Goal: Task Accomplishment & Management: Use online tool/utility

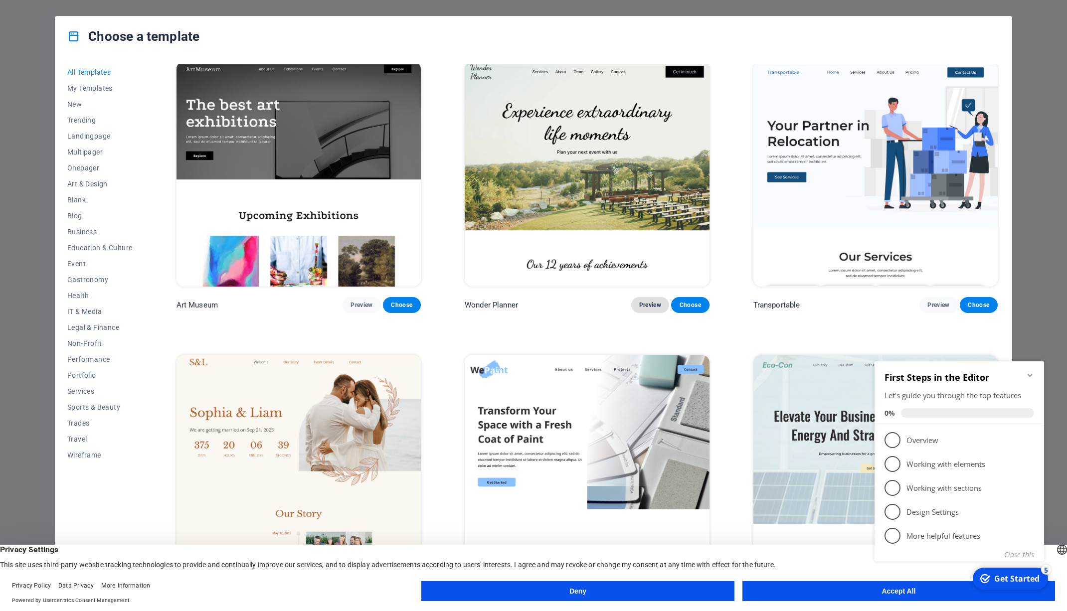
scroll to position [297, 0]
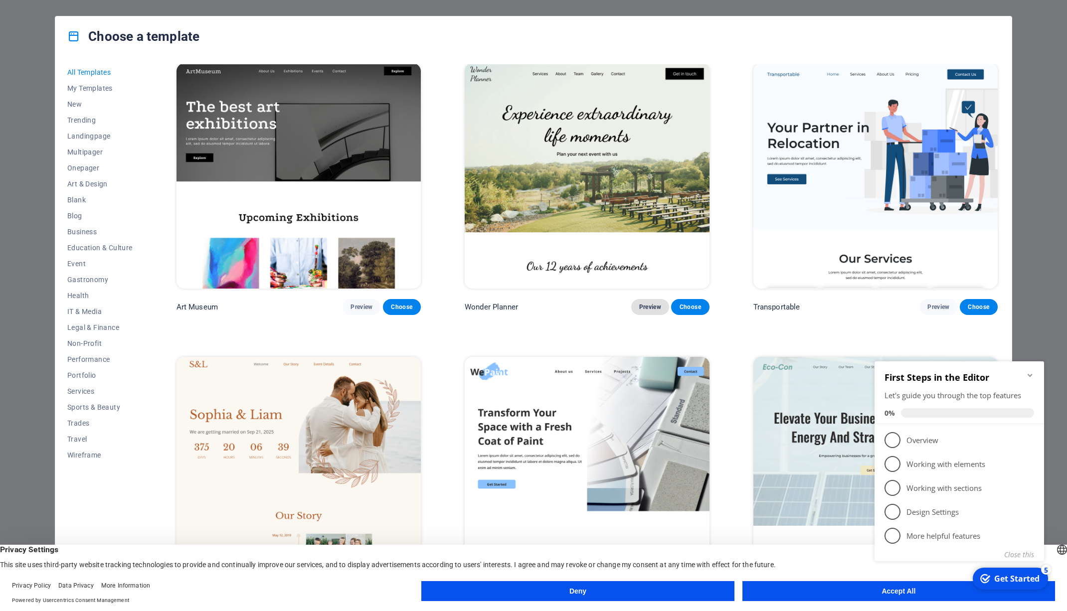
click at [649, 303] on span "Preview" at bounding box center [650, 307] width 22 height 8
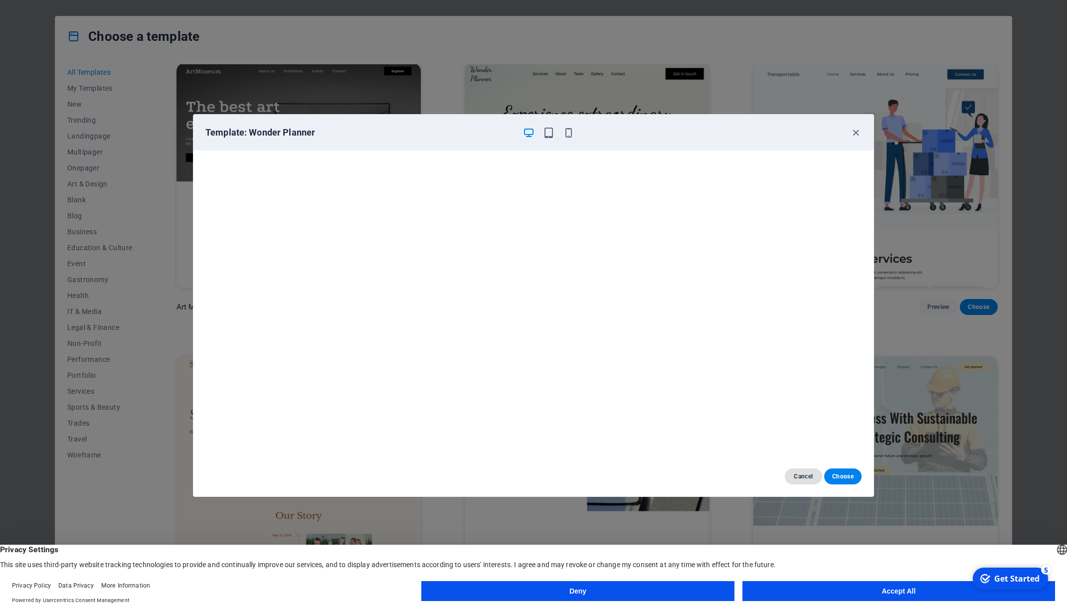
click at [799, 477] on span "Cancel" at bounding box center [803, 477] width 21 height 8
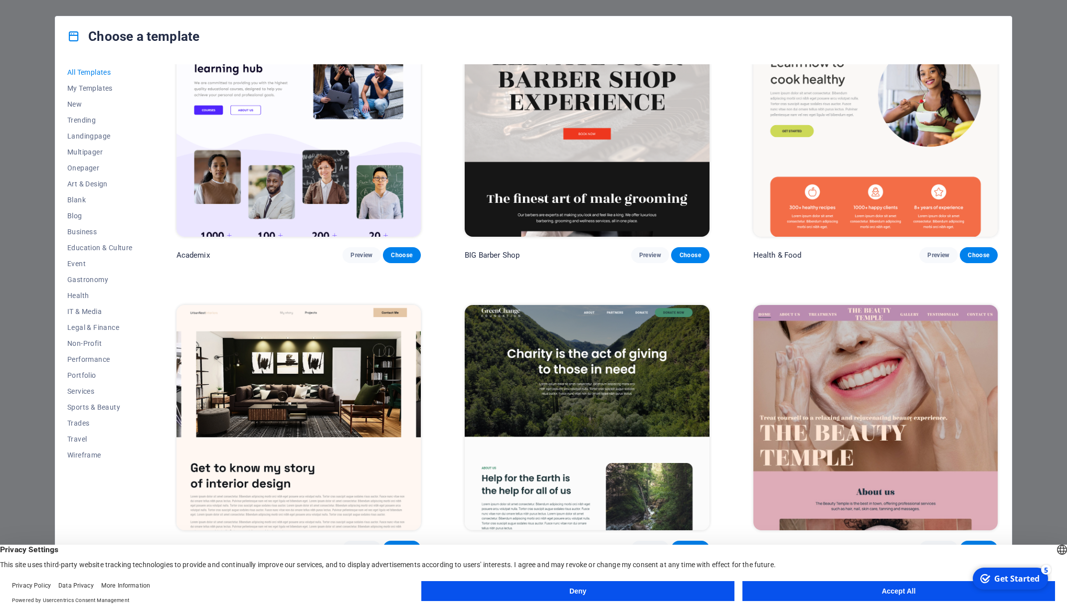
scroll to position [1398, 0]
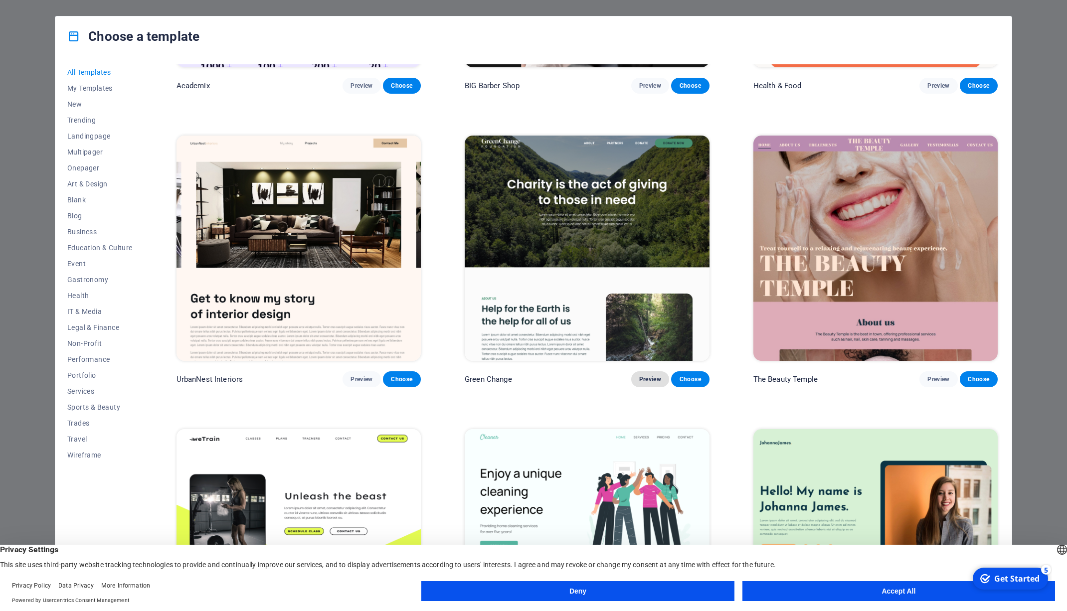
click at [639, 375] on span "Preview" at bounding box center [650, 379] width 22 height 8
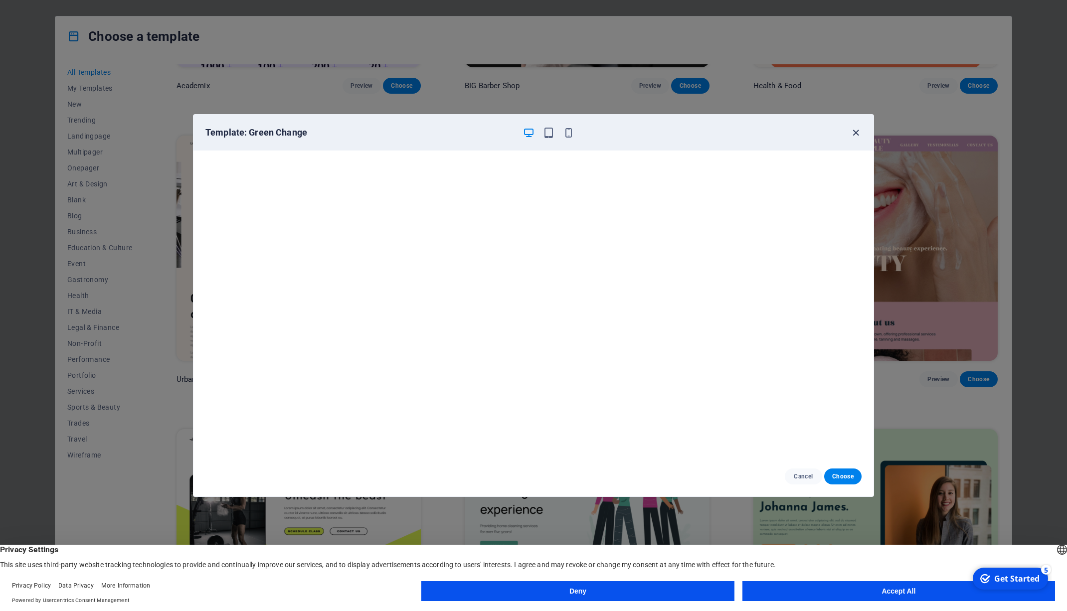
click at [855, 134] on icon "button" at bounding box center [855, 132] width 11 height 11
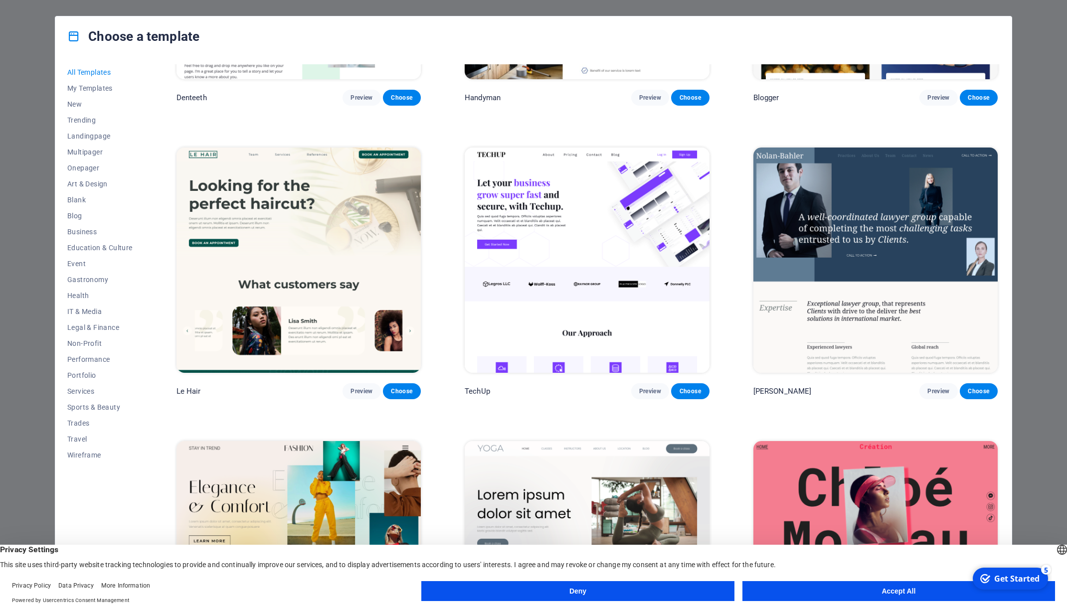
scroll to position [4026, 0]
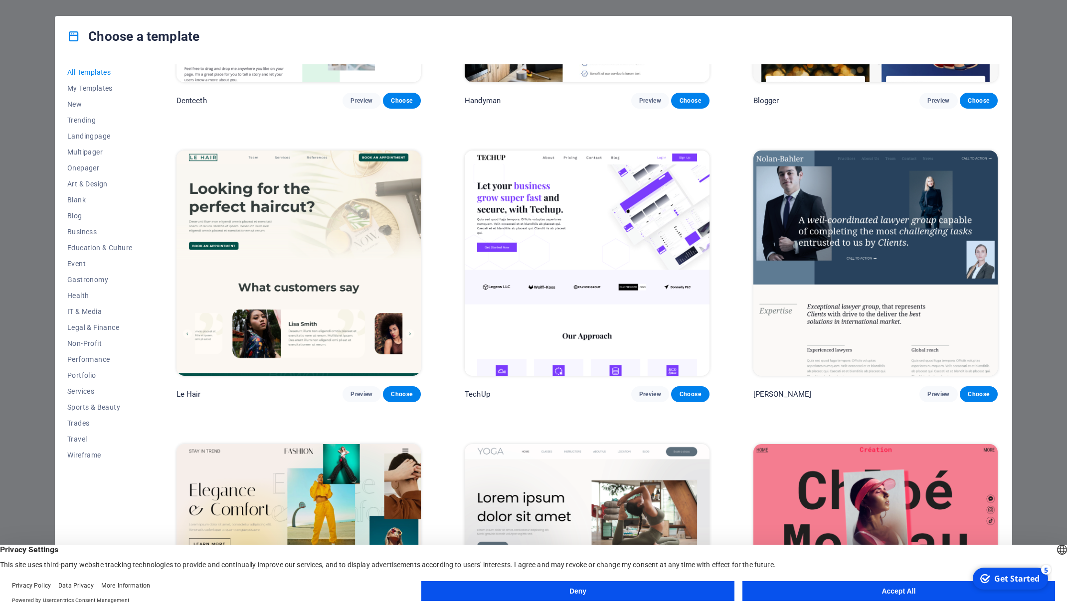
click at [342, 195] on img at bounding box center [298, 263] width 244 height 225
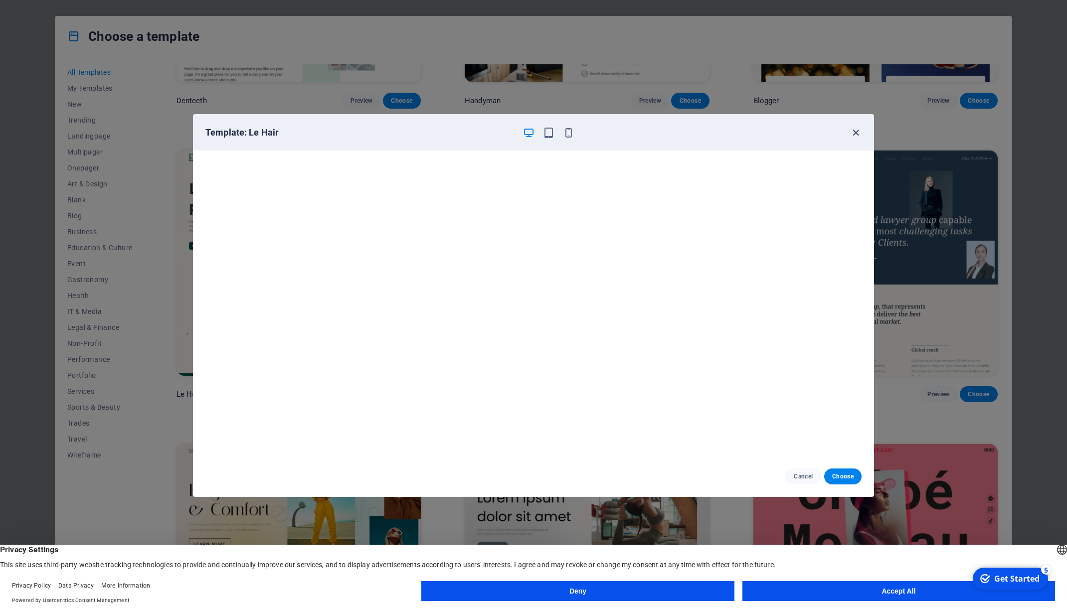
click at [857, 132] on icon "button" at bounding box center [855, 132] width 11 height 11
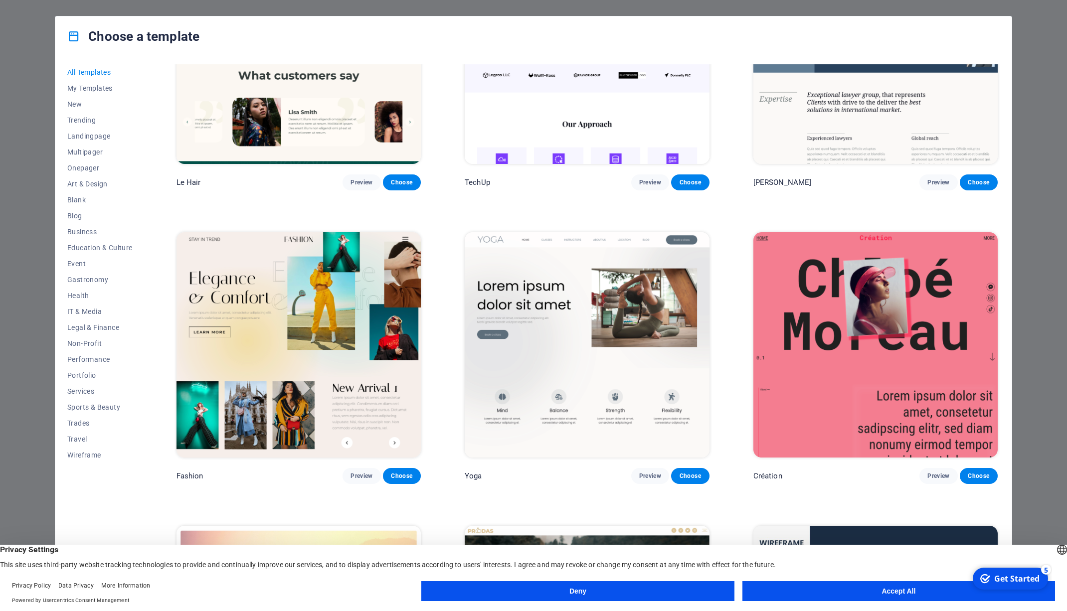
scroll to position [4458, 0]
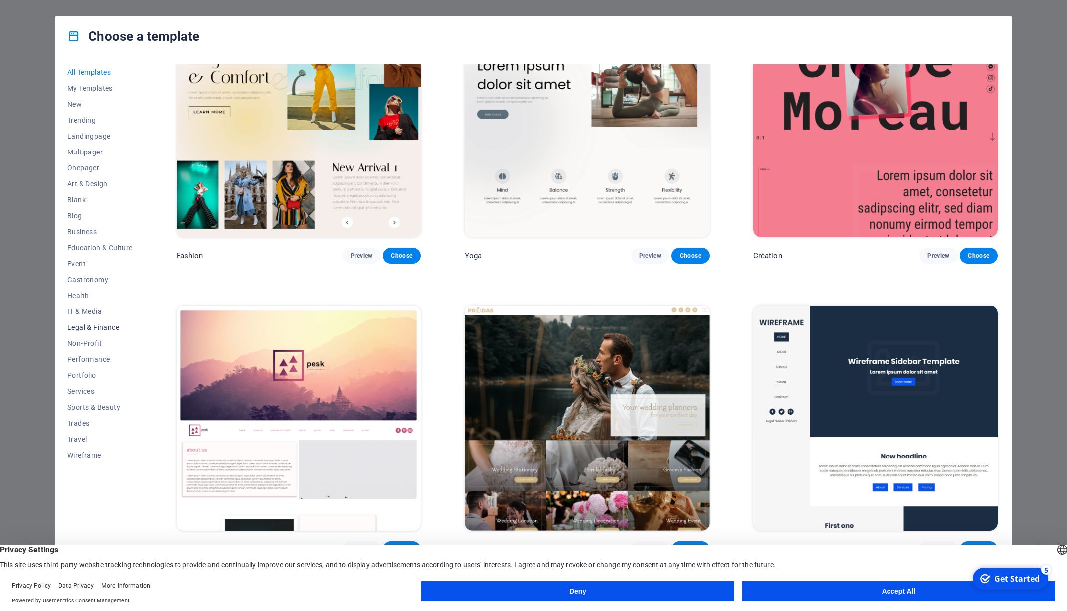
click at [99, 328] on span "Legal & Finance" at bounding box center [99, 328] width 65 height 8
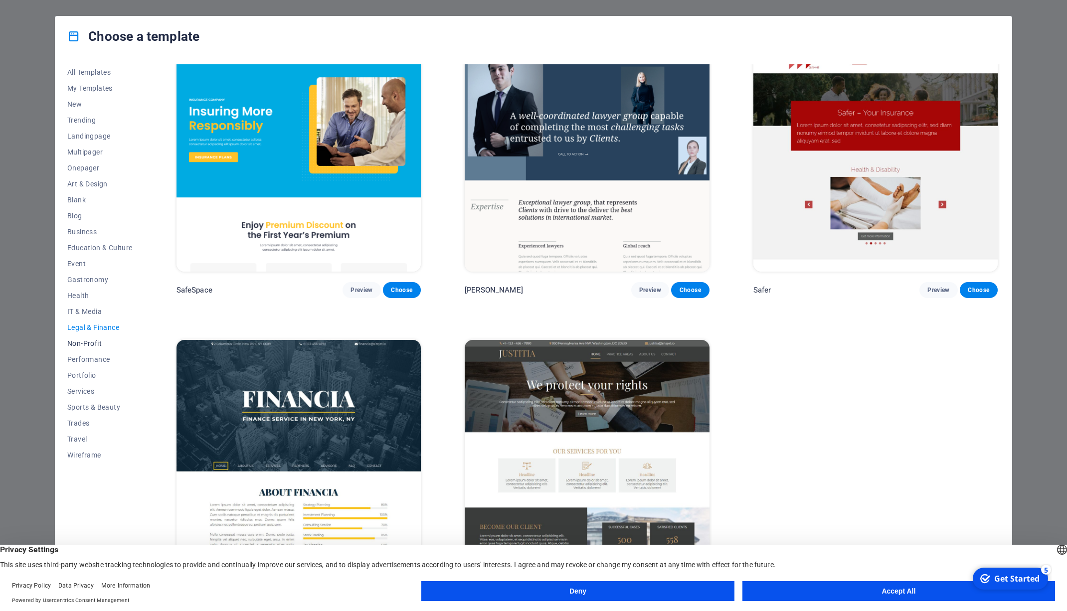
click at [94, 344] on span "Non-Profit" at bounding box center [99, 344] width 65 height 8
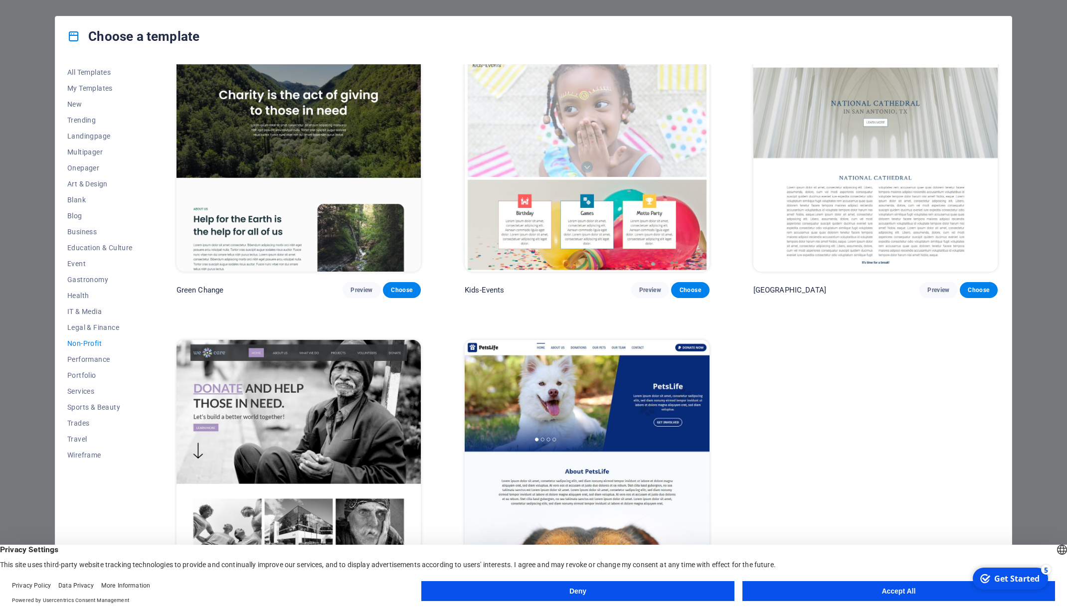
click at [365, 406] on img at bounding box center [298, 452] width 244 height 225
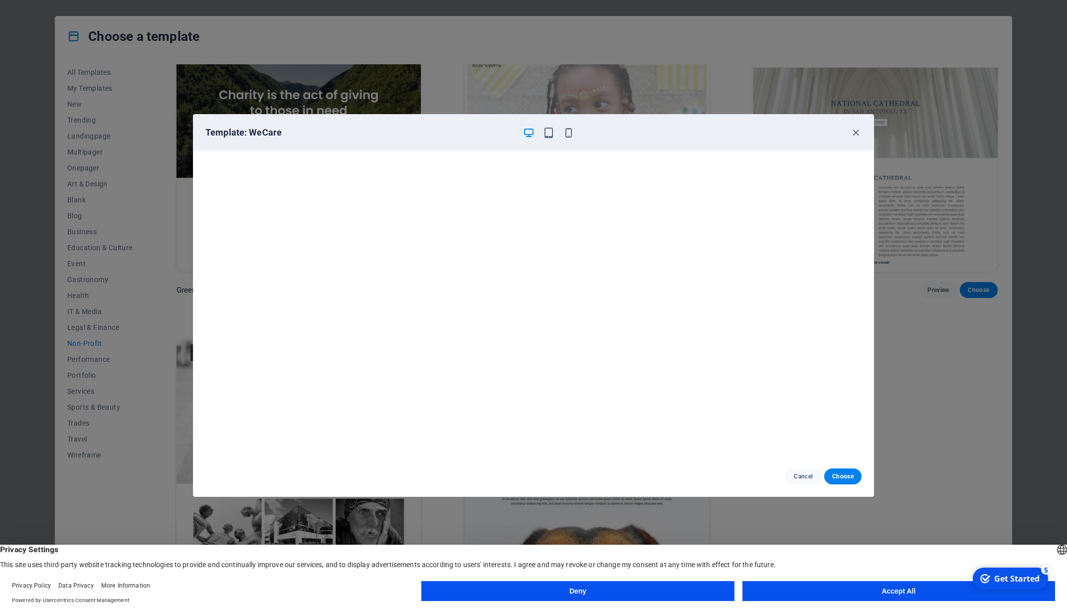
scroll to position [0, 0]
click at [856, 132] on icon "button" at bounding box center [855, 132] width 11 height 11
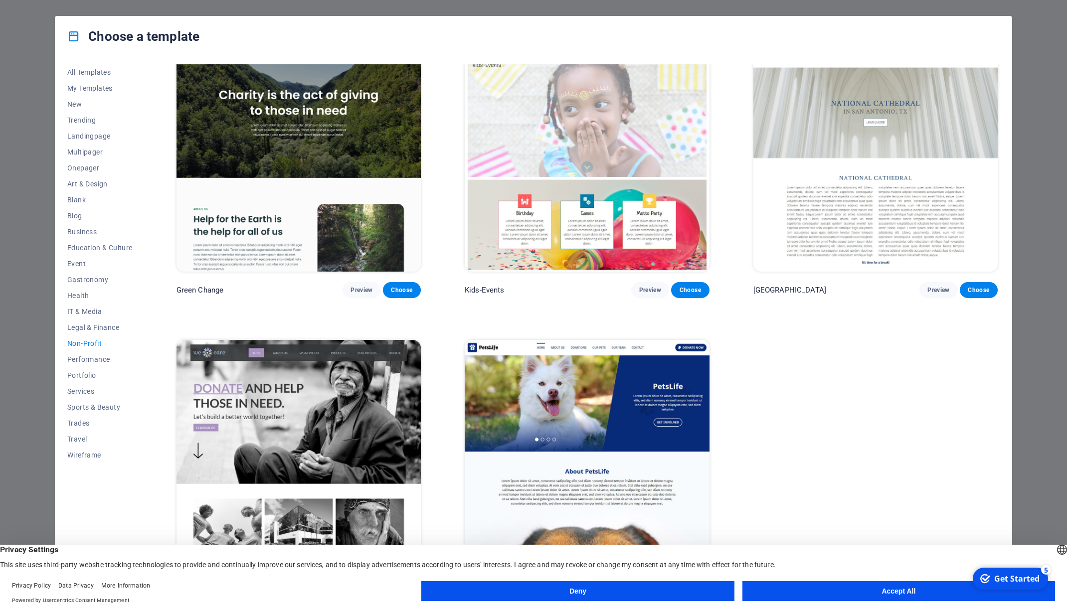
click at [610, 390] on img at bounding box center [587, 452] width 244 height 225
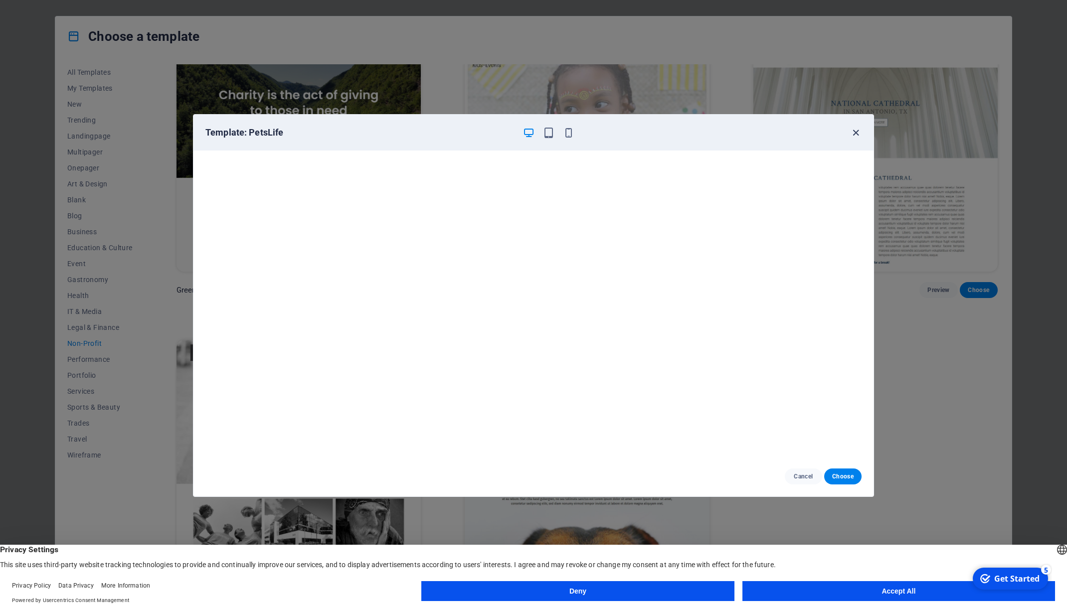
click at [856, 136] on icon "button" at bounding box center [855, 132] width 11 height 11
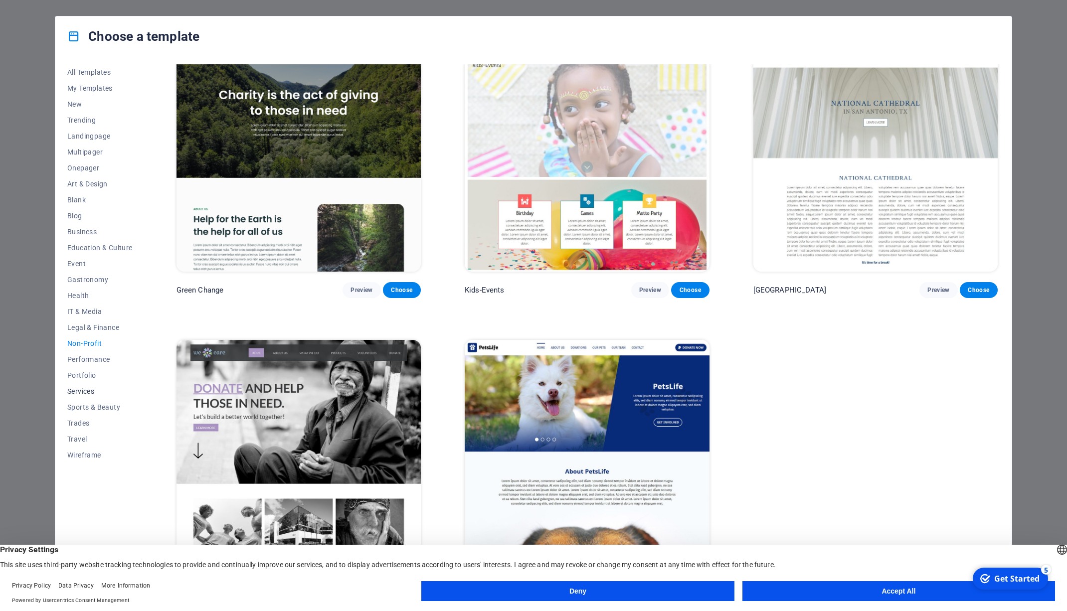
click at [85, 392] on span "Services" at bounding box center [99, 391] width 65 height 8
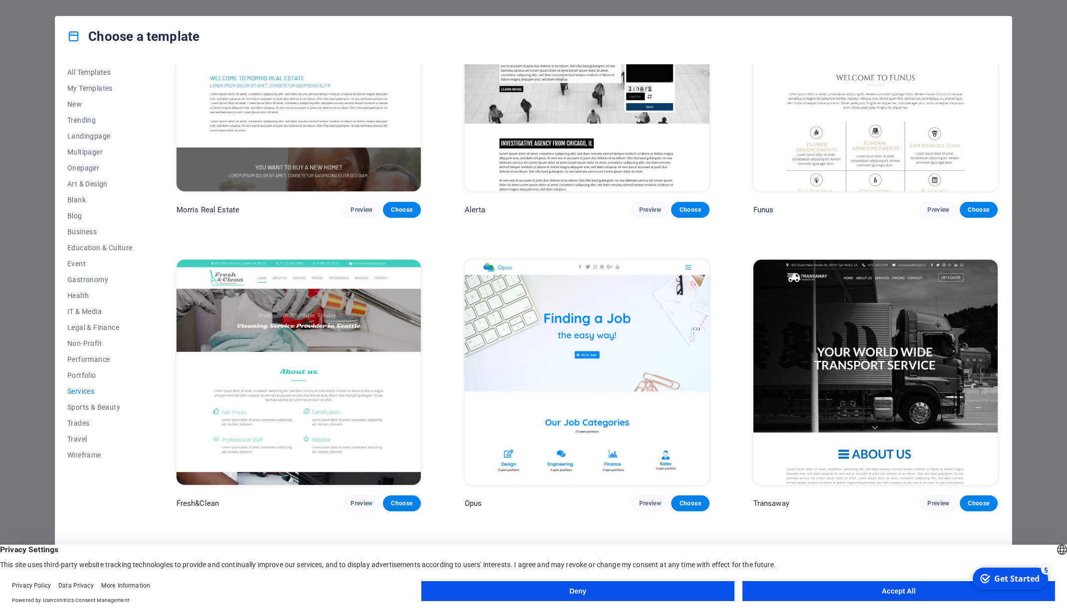
scroll to position [1410, 0]
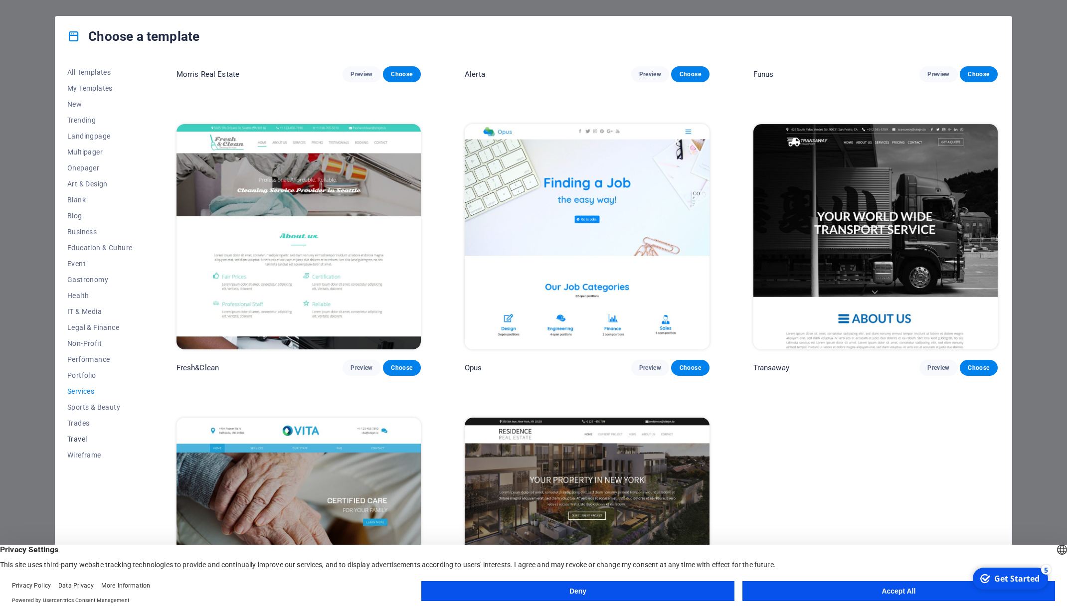
click at [78, 439] on span "Travel" at bounding box center [99, 439] width 65 height 8
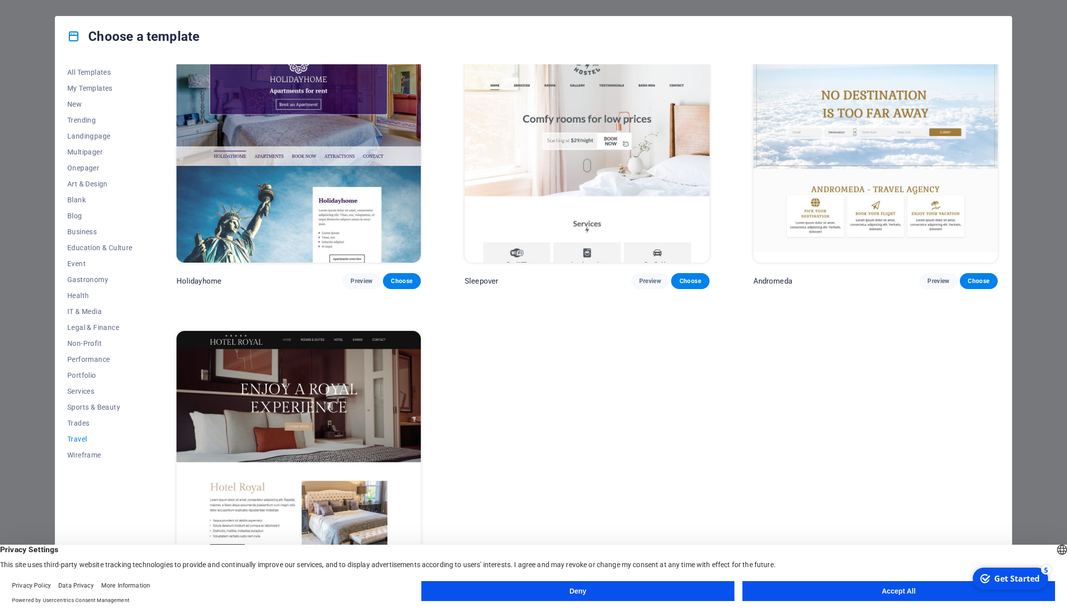
scroll to position [308, 0]
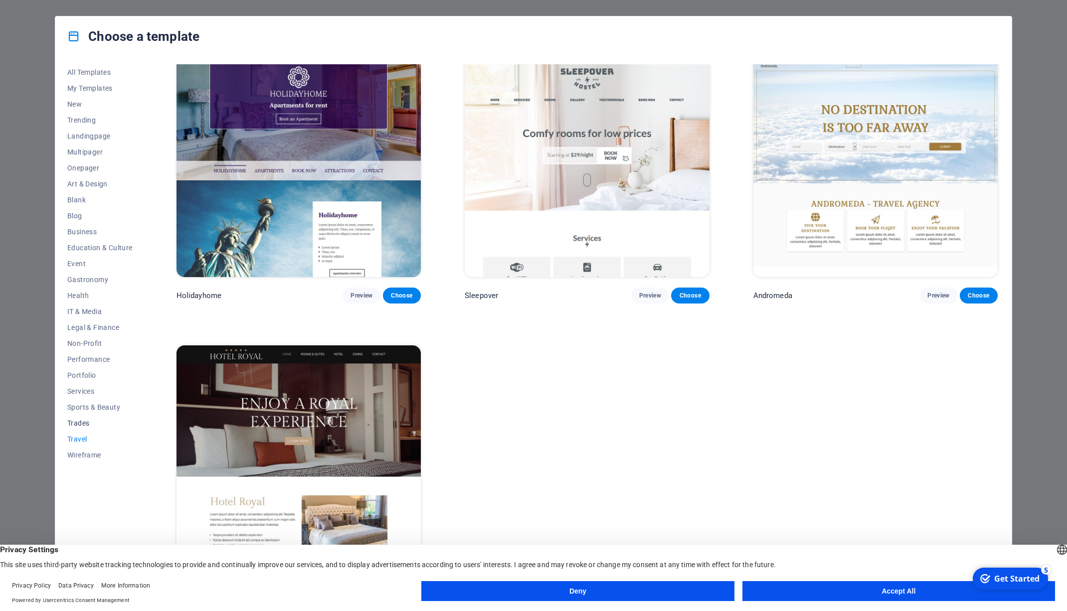
click at [81, 423] on span "Trades" at bounding box center [99, 423] width 65 height 8
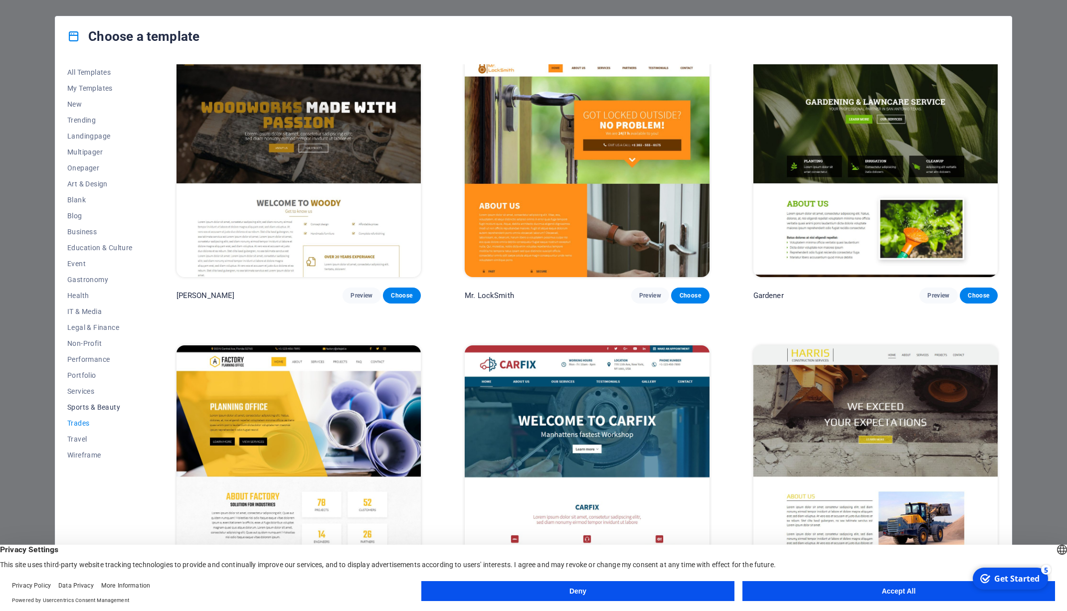
click at [85, 408] on span "Sports & Beauty" at bounding box center [99, 407] width 65 height 8
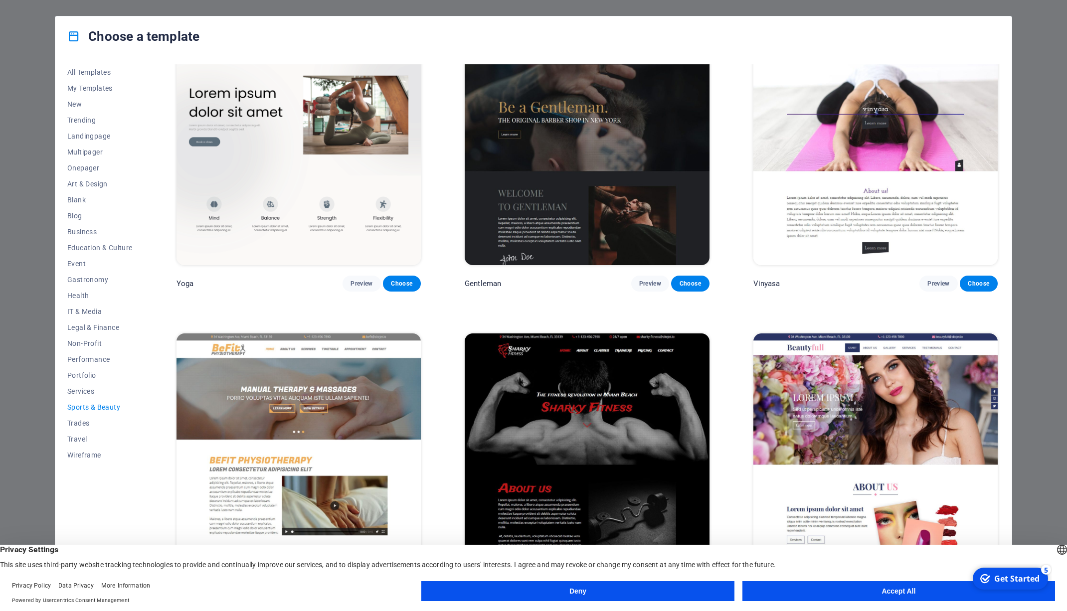
scroll to position [888, 0]
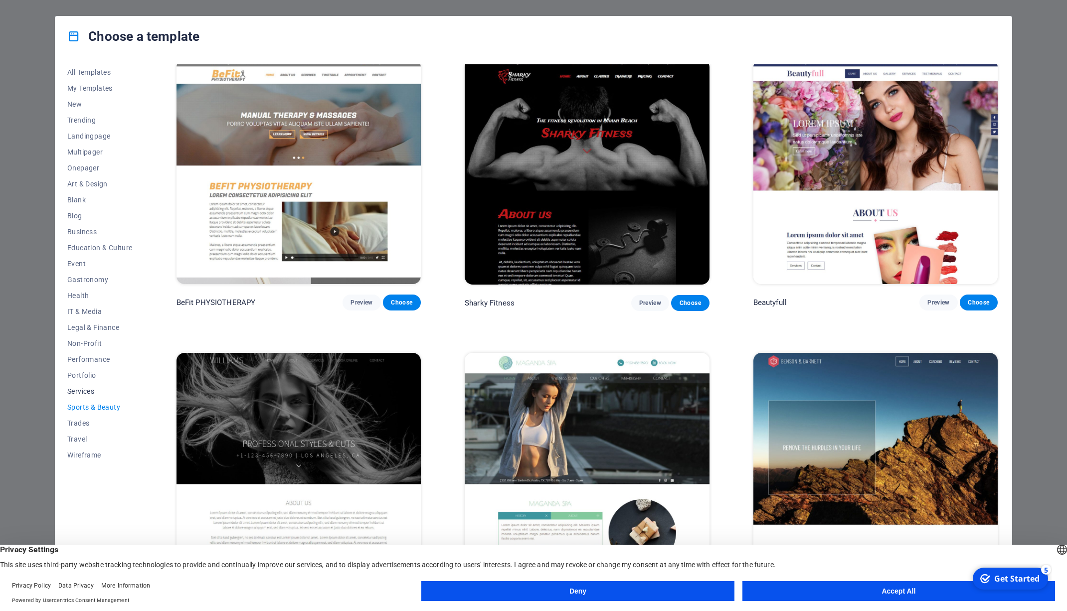
click at [90, 391] on span "Services" at bounding box center [99, 391] width 65 height 8
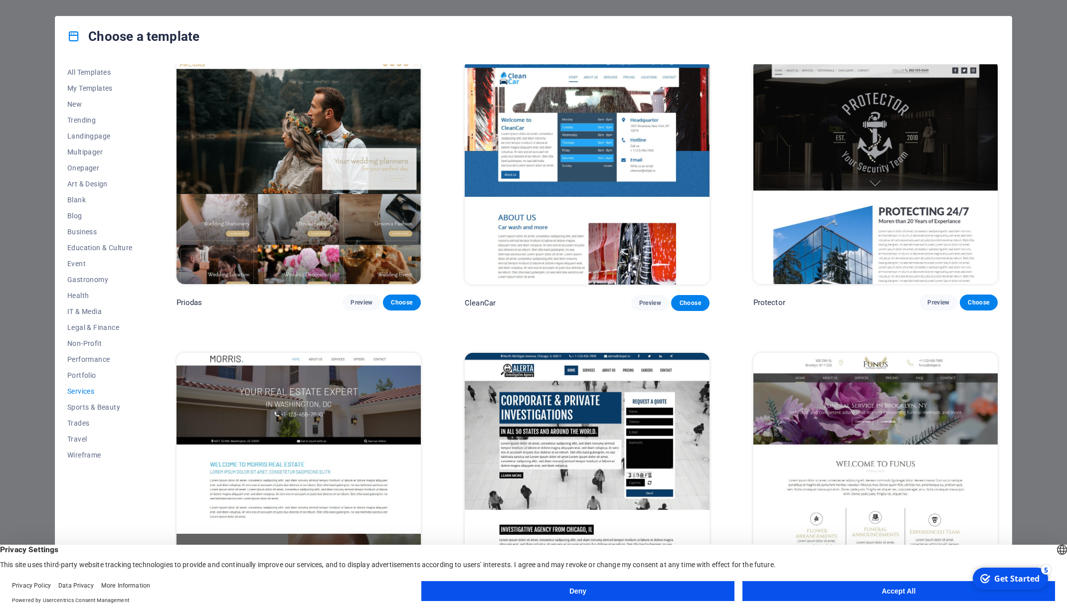
click at [825, 590] on button "Accept All" at bounding box center [898, 591] width 313 height 20
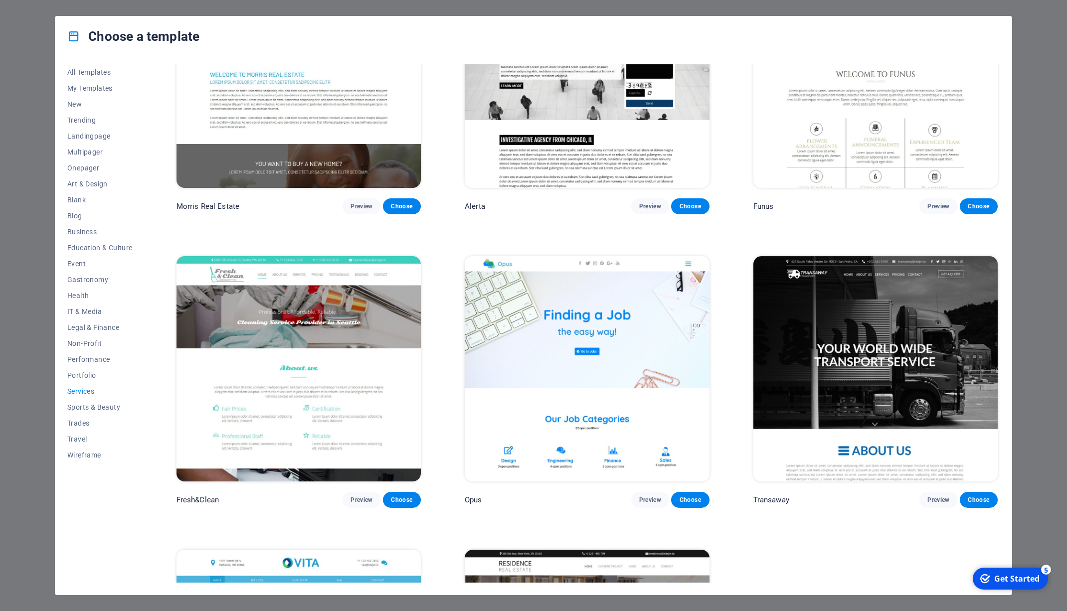
scroll to position [1467, 0]
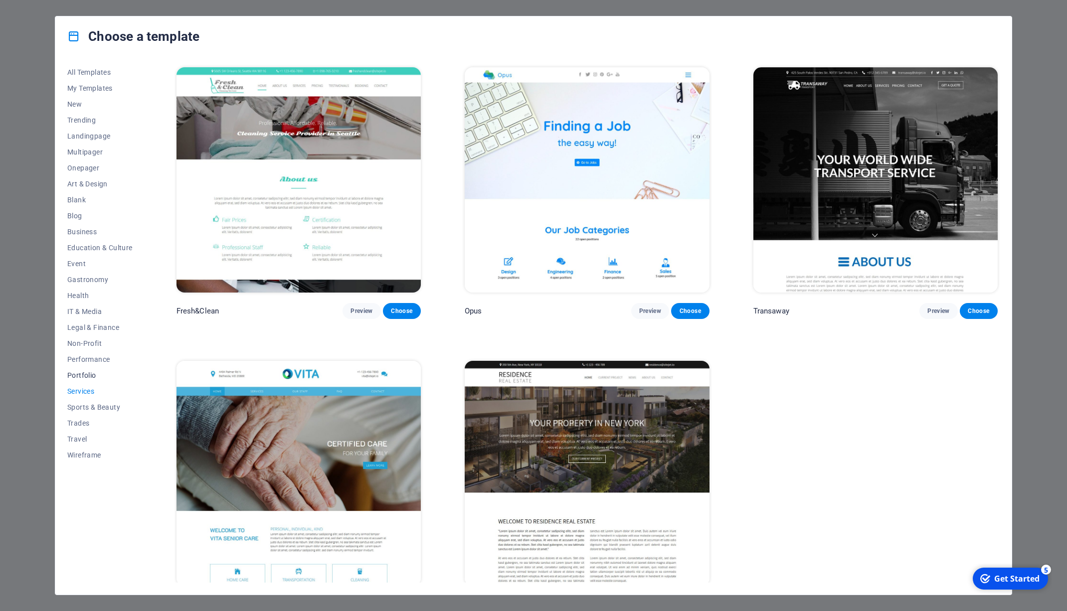
click at [89, 378] on span "Portfolio" at bounding box center [99, 375] width 65 height 8
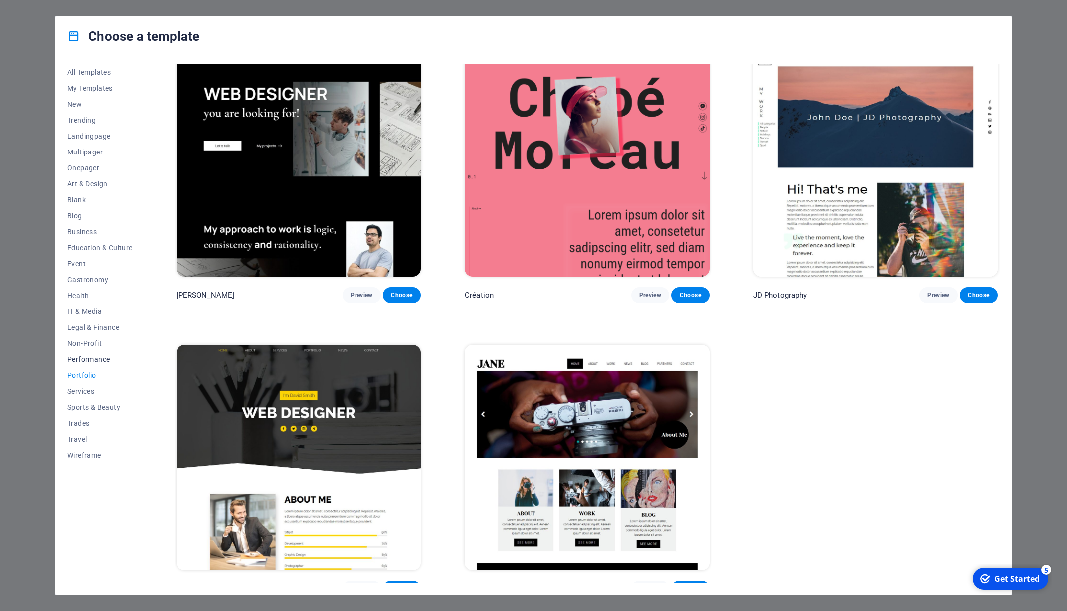
click at [94, 360] on span "Performance" at bounding box center [99, 359] width 65 height 8
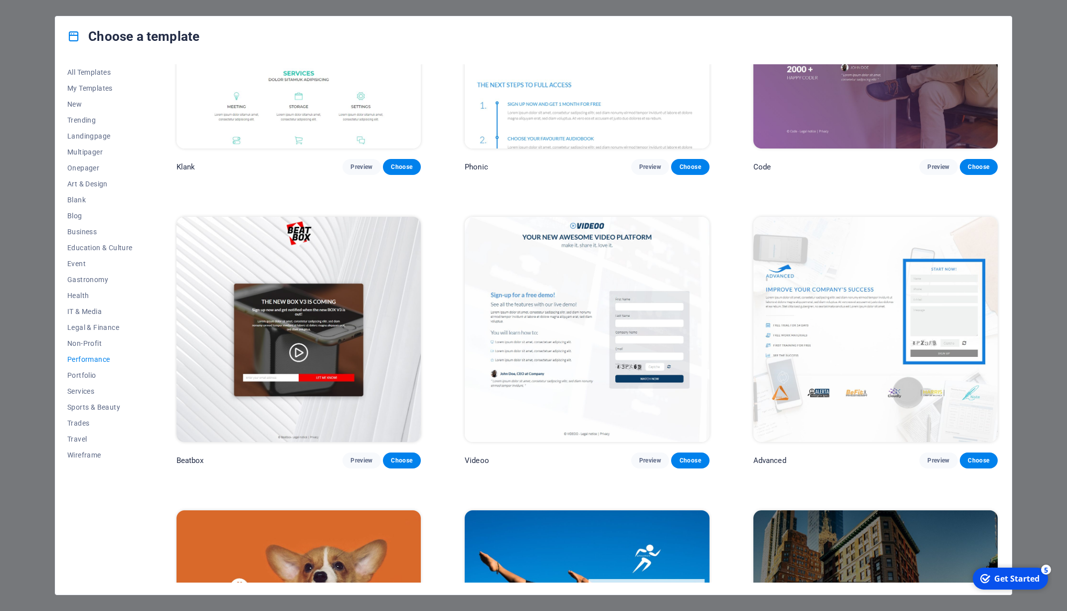
scroll to position [0, 0]
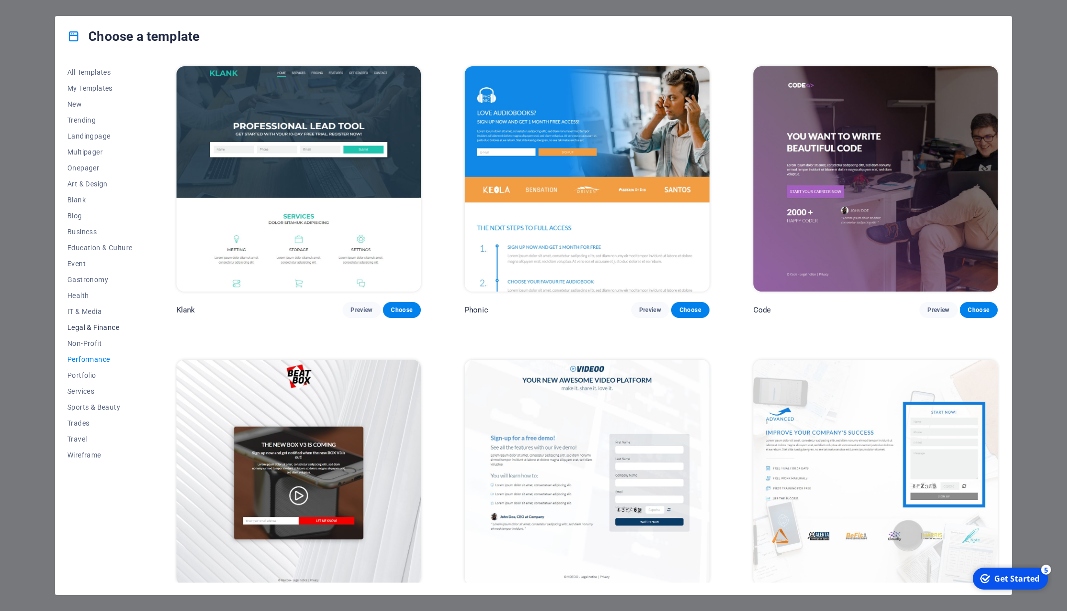
click at [95, 329] on span "Legal & Finance" at bounding box center [99, 328] width 65 height 8
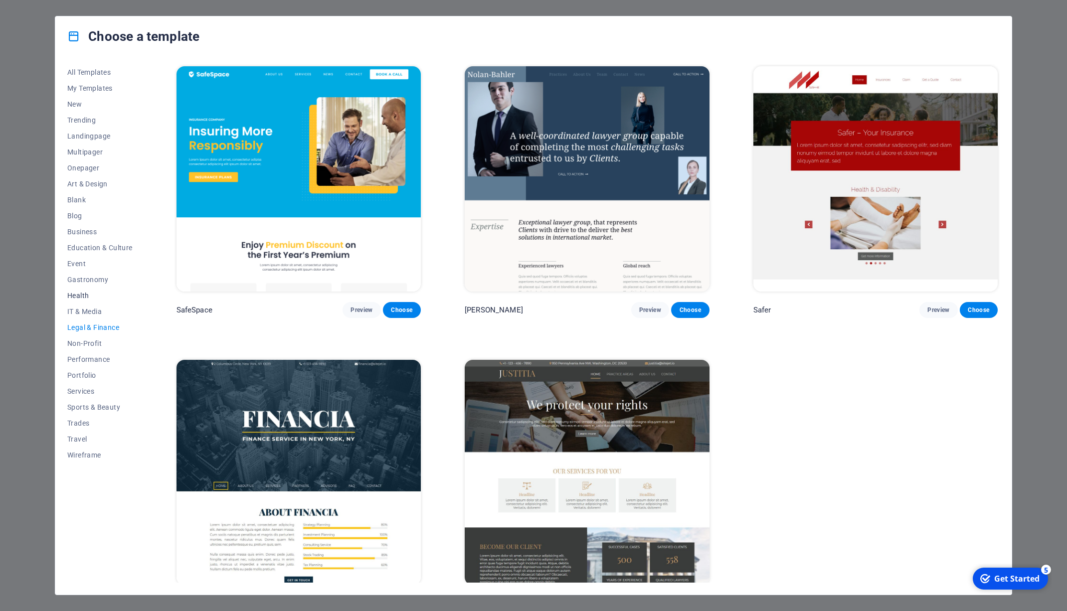
click at [84, 293] on span "Health" at bounding box center [99, 296] width 65 height 8
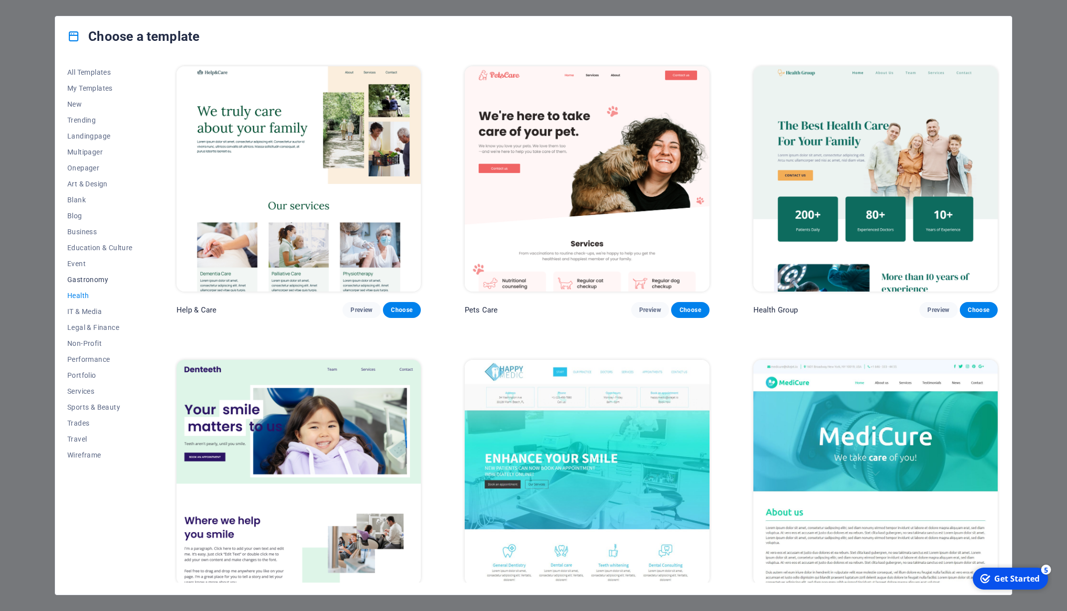
click at [93, 279] on span "Gastronomy" at bounding box center [99, 280] width 65 height 8
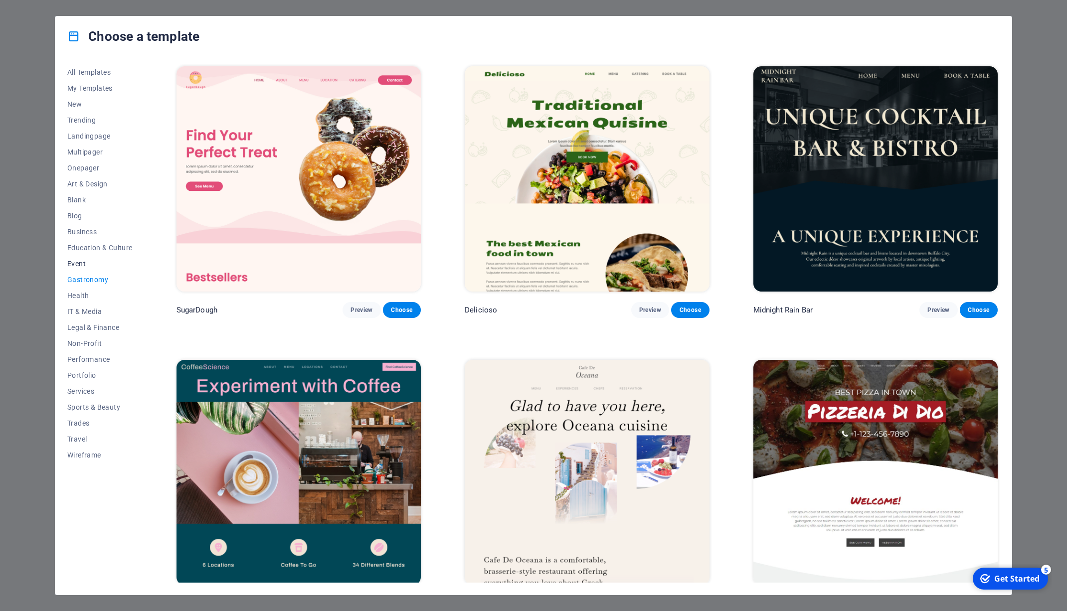
click at [79, 265] on span "Event" at bounding box center [99, 264] width 65 height 8
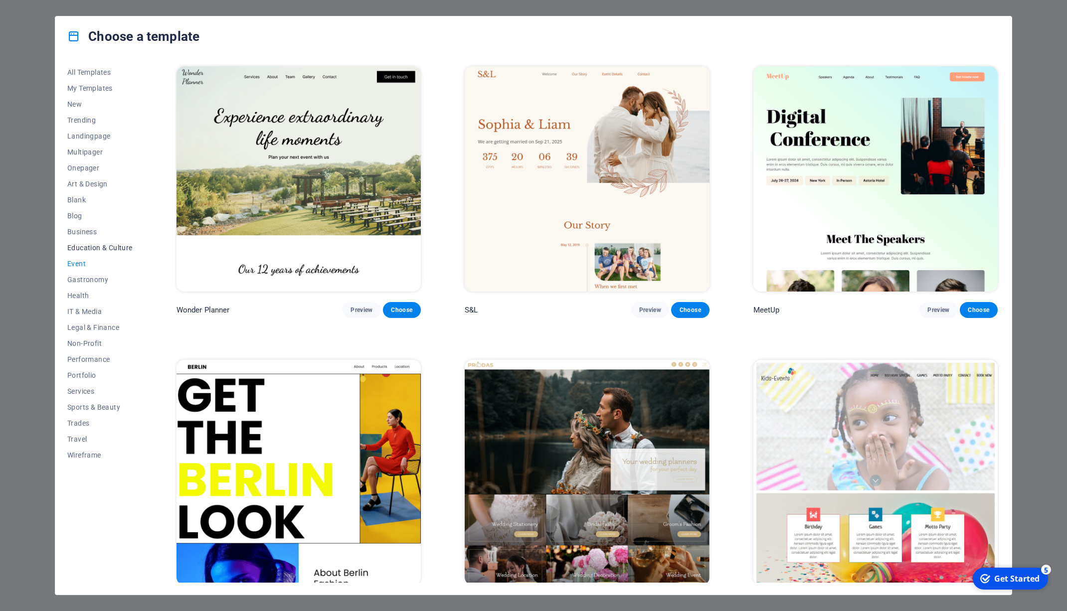
click at [98, 249] on span "Education & Culture" at bounding box center [99, 248] width 65 height 8
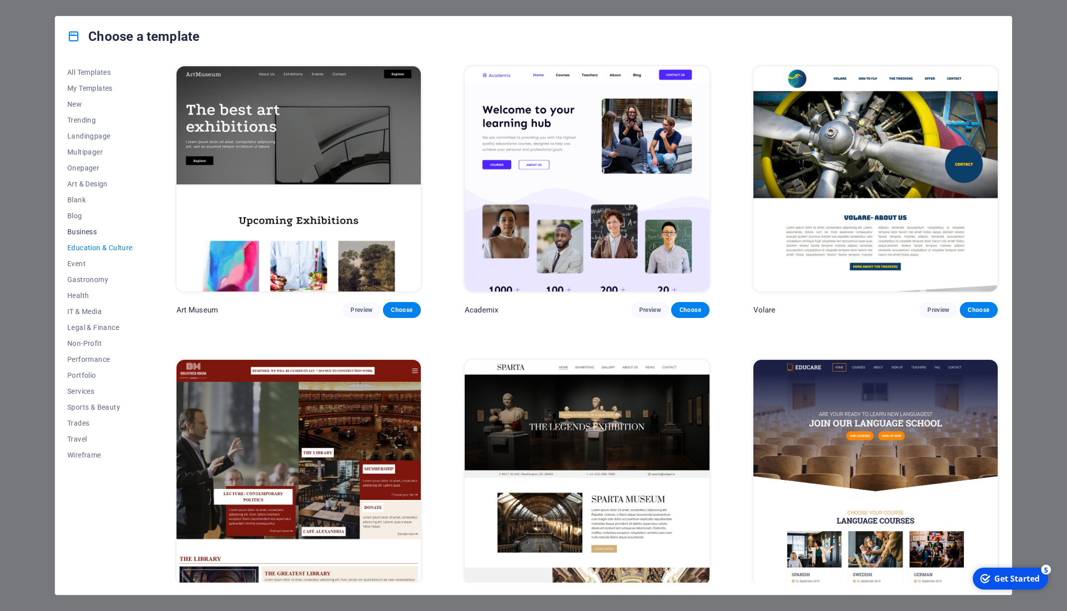
click at [90, 228] on span "Business" at bounding box center [99, 232] width 65 height 8
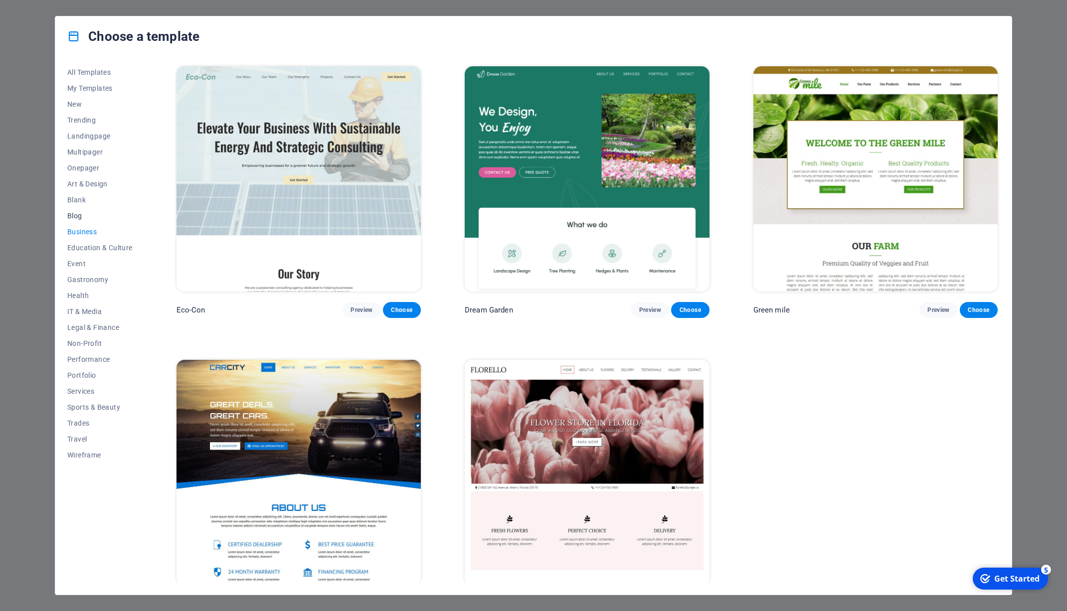
click at [78, 217] on span "Blog" at bounding box center [99, 216] width 65 height 8
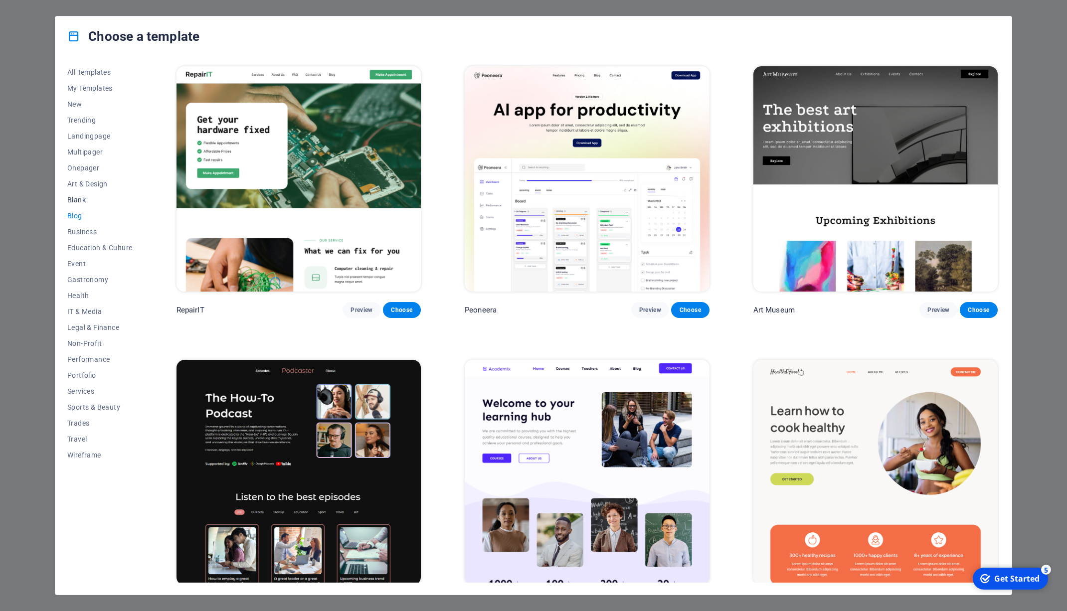
click at [77, 199] on span "Blank" at bounding box center [99, 200] width 65 height 8
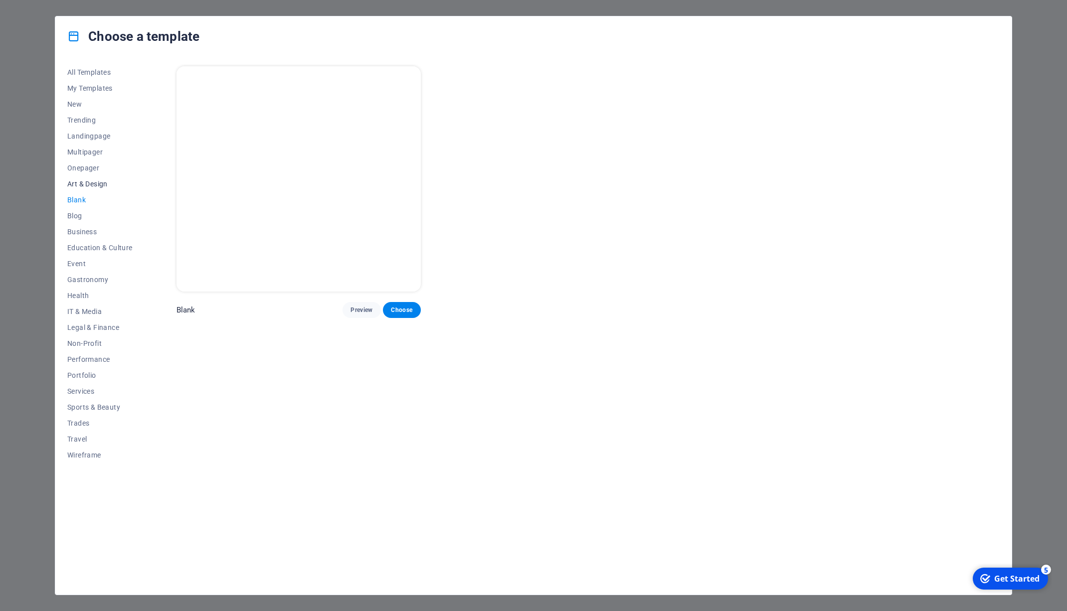
click at [81, 185] on span "Art & Design" at bounding box center [99, 184] width 65 height 8
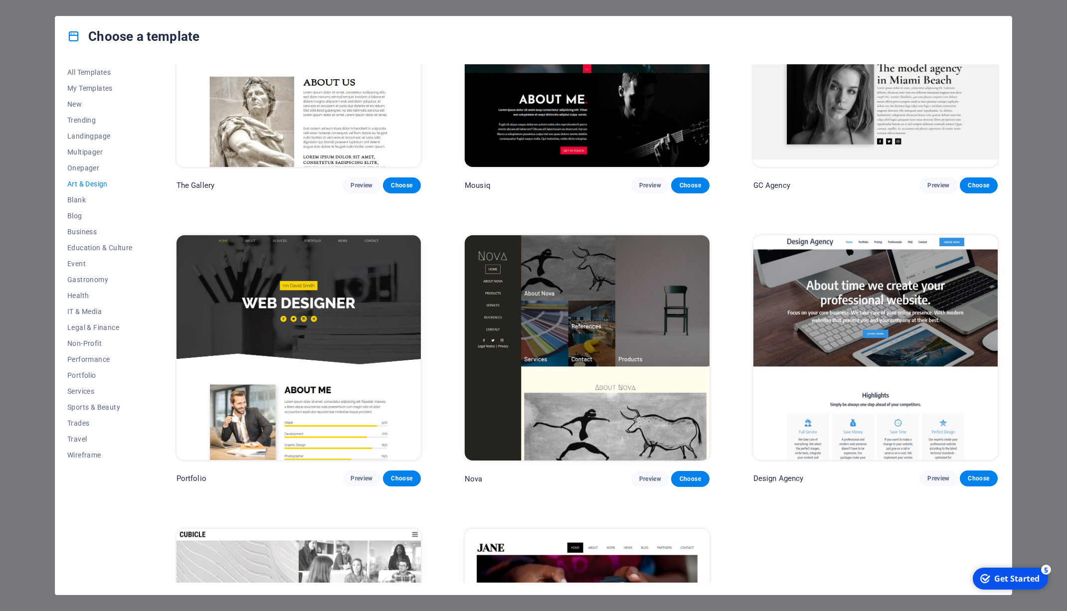
scroll to position [888, 0]
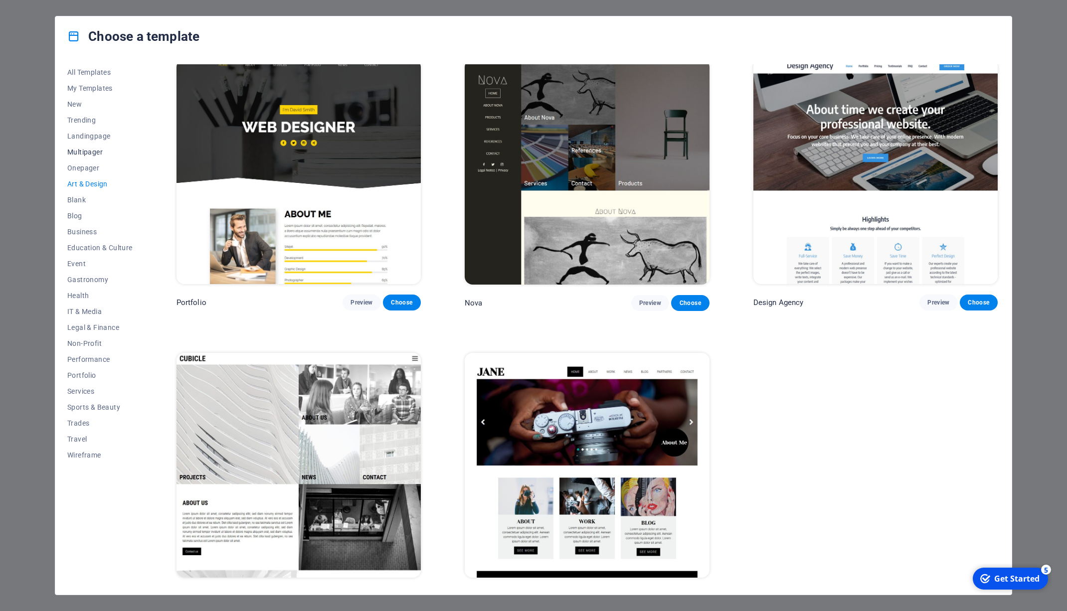
click at [89, 150] on span "Multipager" at bounding box center [99, 152] width 65 height 8
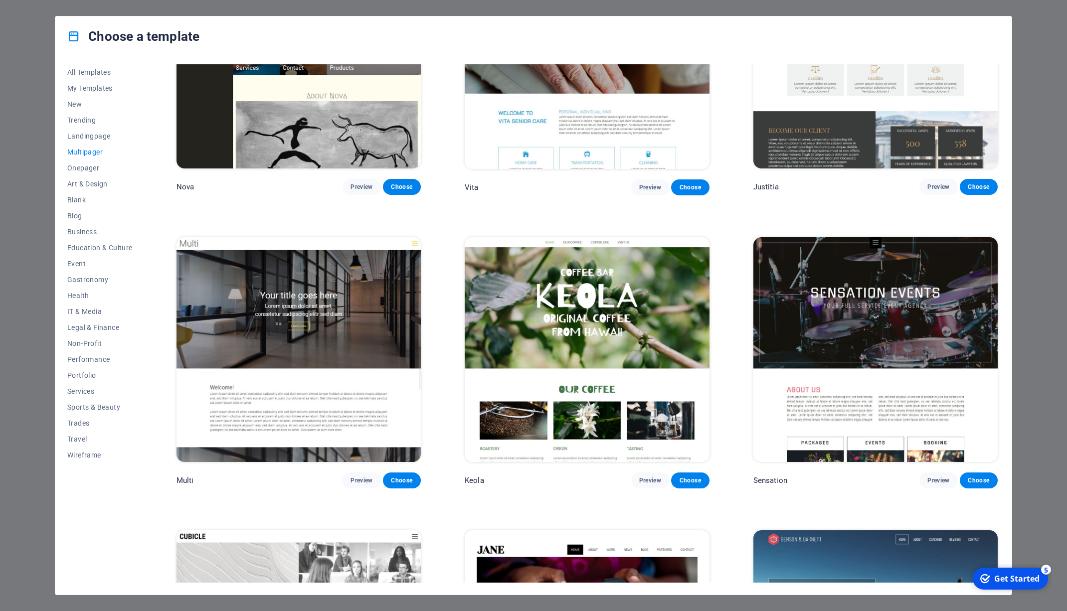
scroll to position [5735, 0]
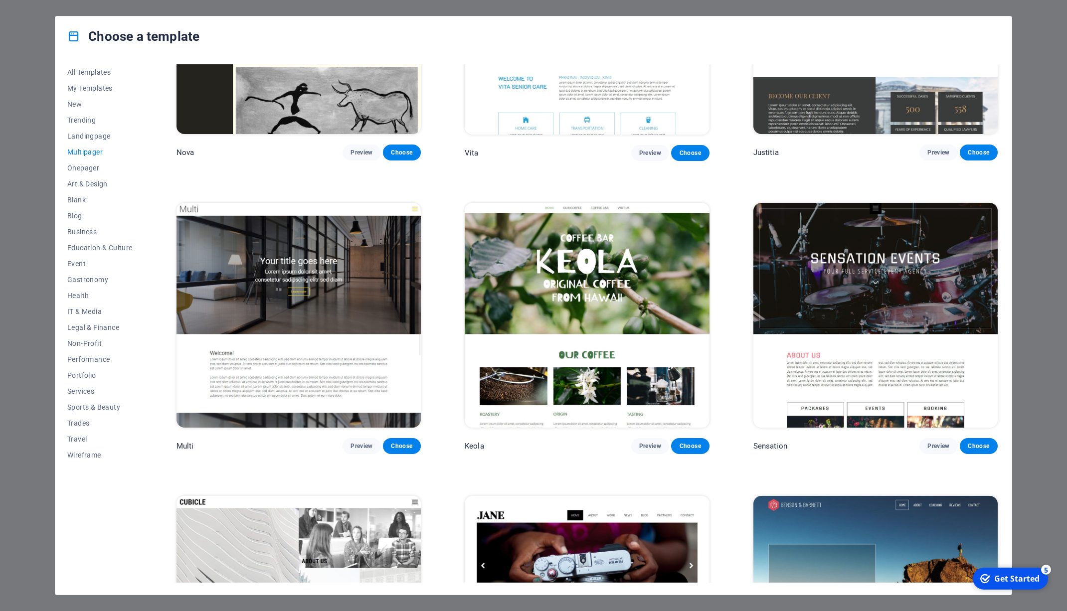
click at [559, 268] on img at bounding box center [587, 315] width 244 height 225
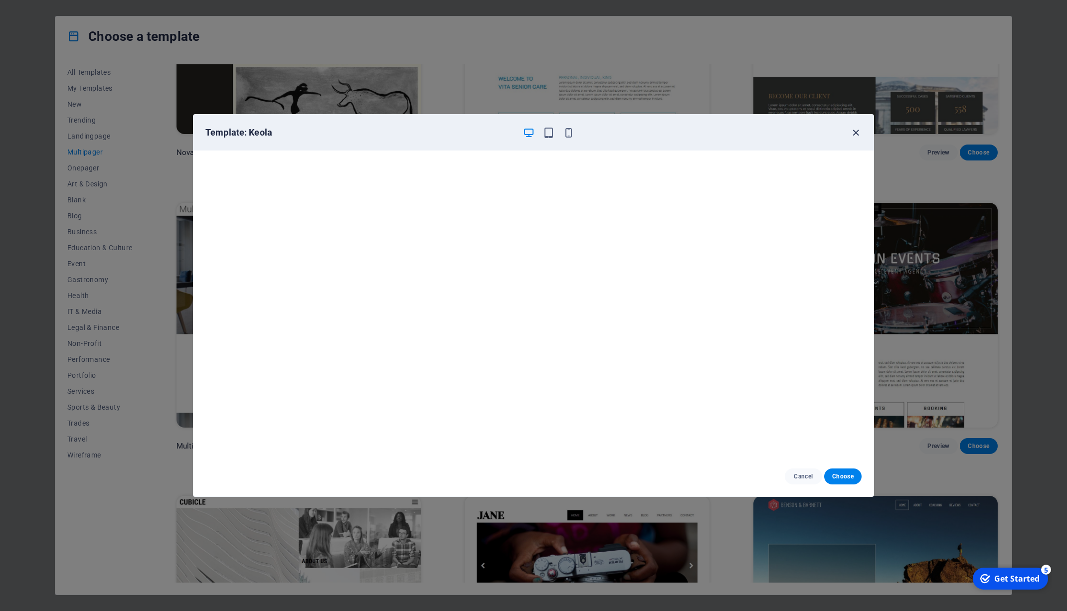
click at [856, 132] on icon "button" at bounding box center [855, 132] width 11 height 11
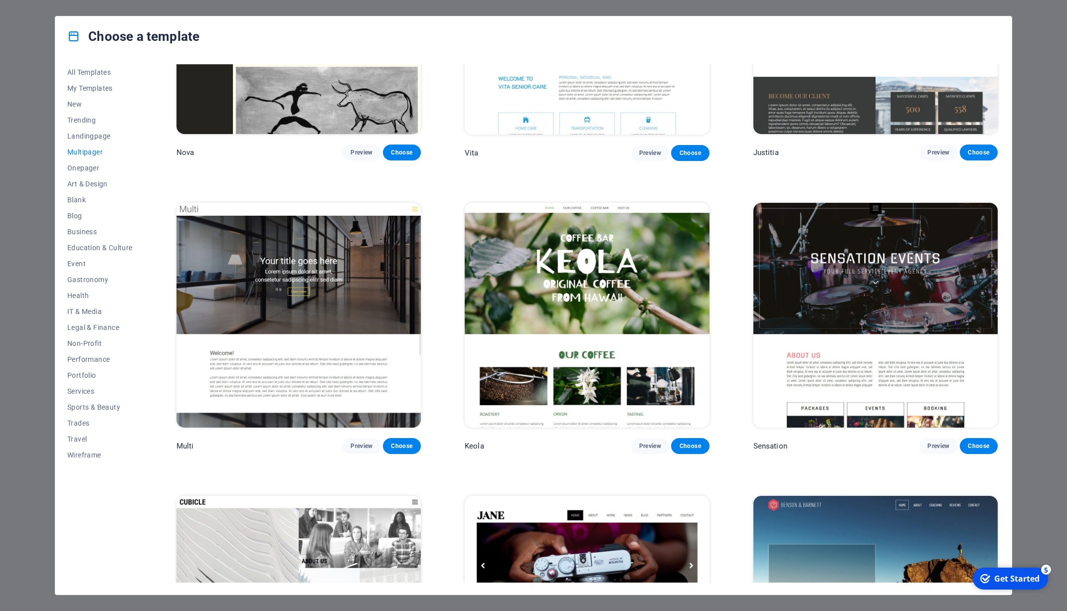
scroll to position [5805, 0]
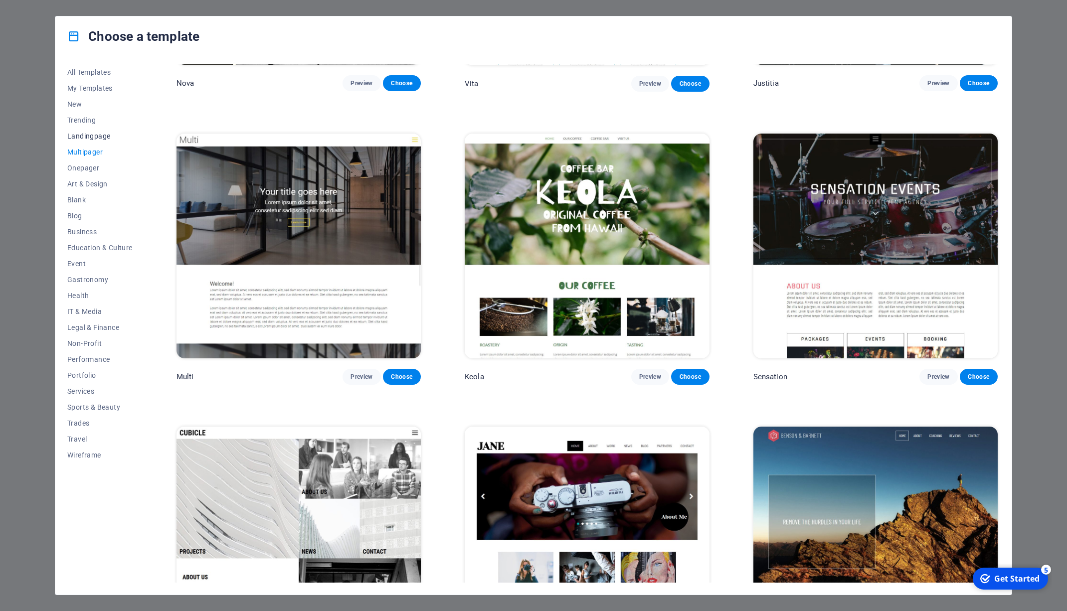
click at [77, 135] on span "Landingpage" at bounding box center [99, 136] width 65 height 8
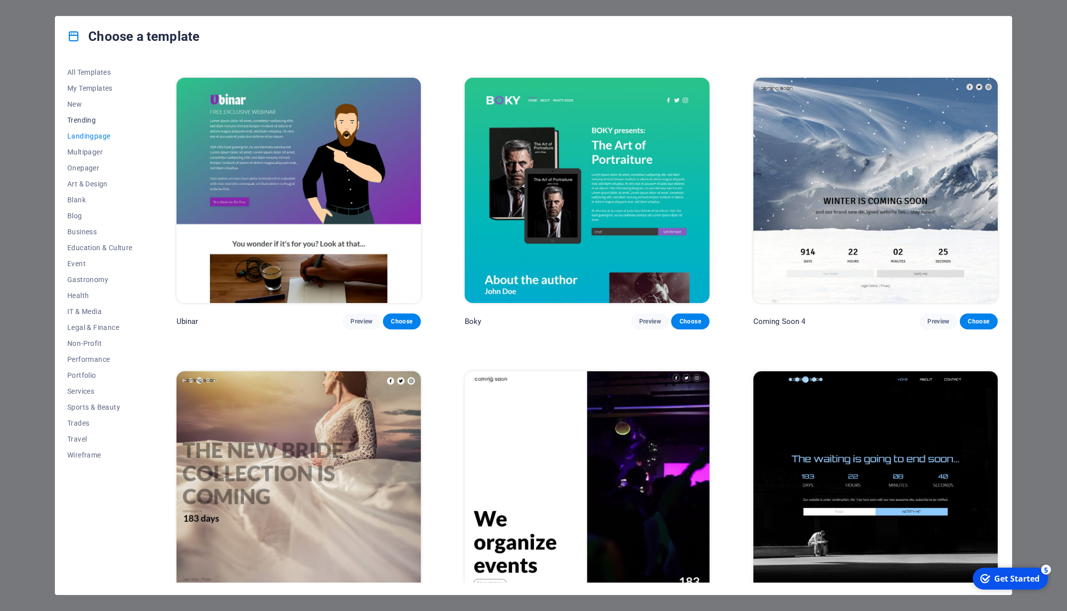
click at [89, 121] on span "Trending" at bounding box center [99, 120] width 65 height 8
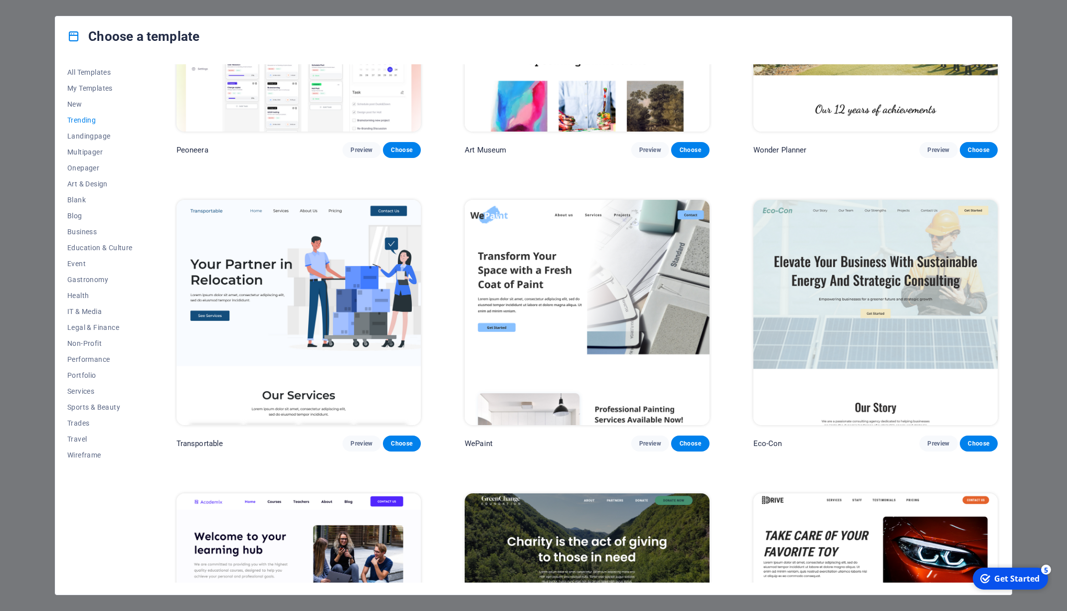
scroll to position [355, 0]
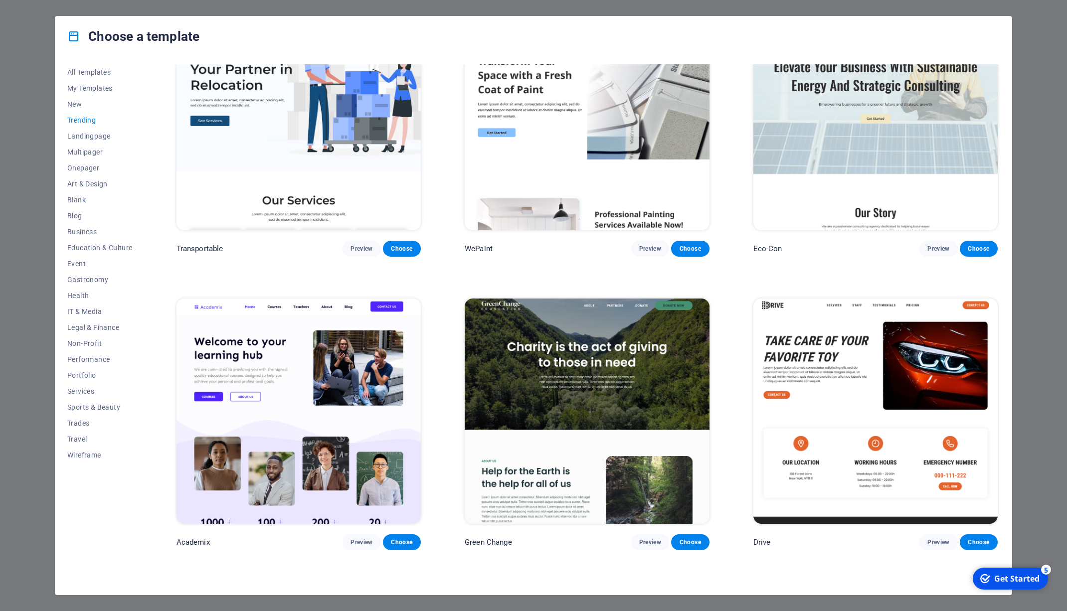
click at [84, 119] on span "Trending" at bounding box center [99, 120] width 65 height 8
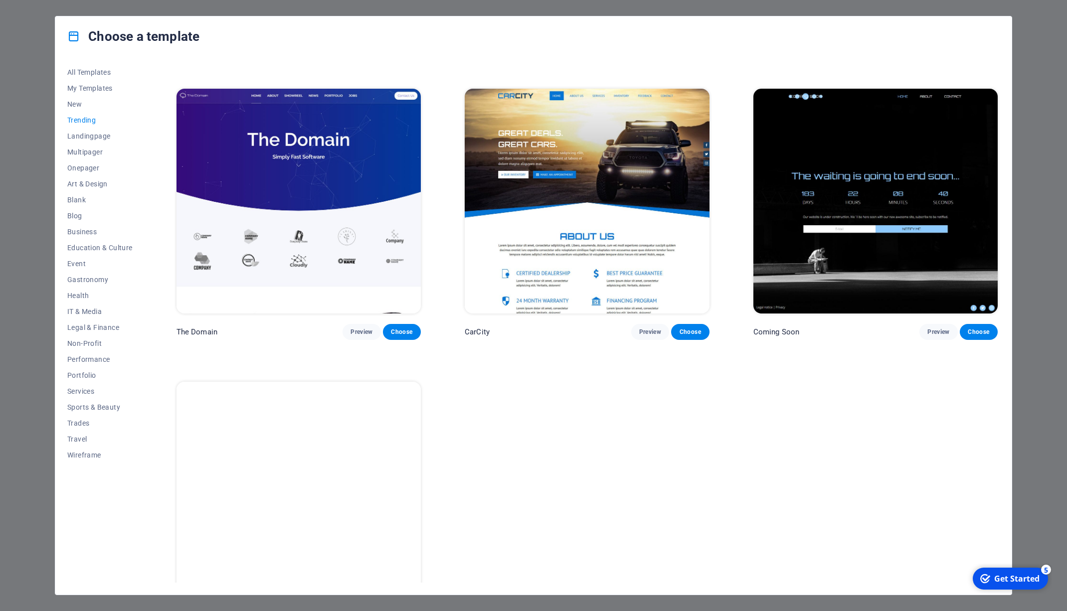
scroll to position [1153, 0]
click at [80, 102] on span "New" at bounding box center [99, 104] width 65 height 8
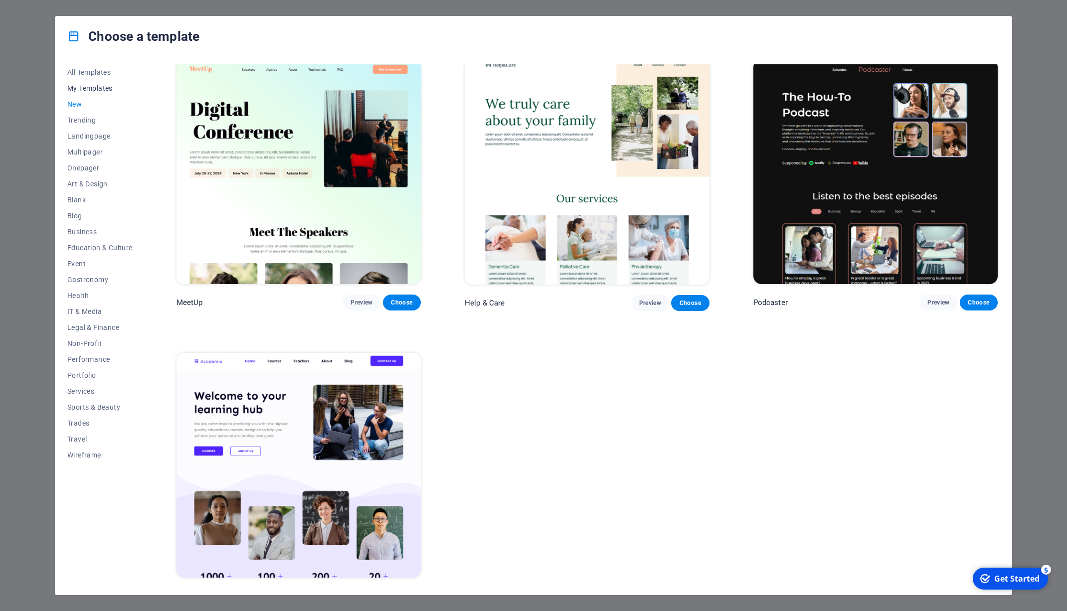
click at [102, 88] on span "My Templates" at bounding box center [99, 88] width 65 height 8
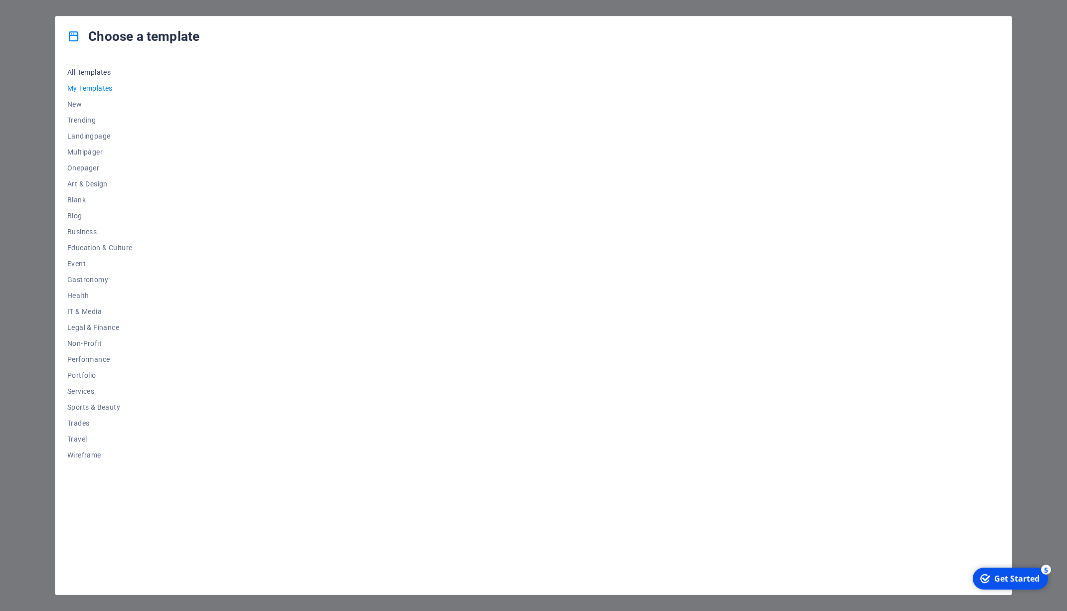
click at [93, 74] on span "All Templates" at bounding box center [99, 72] width 65 height 8
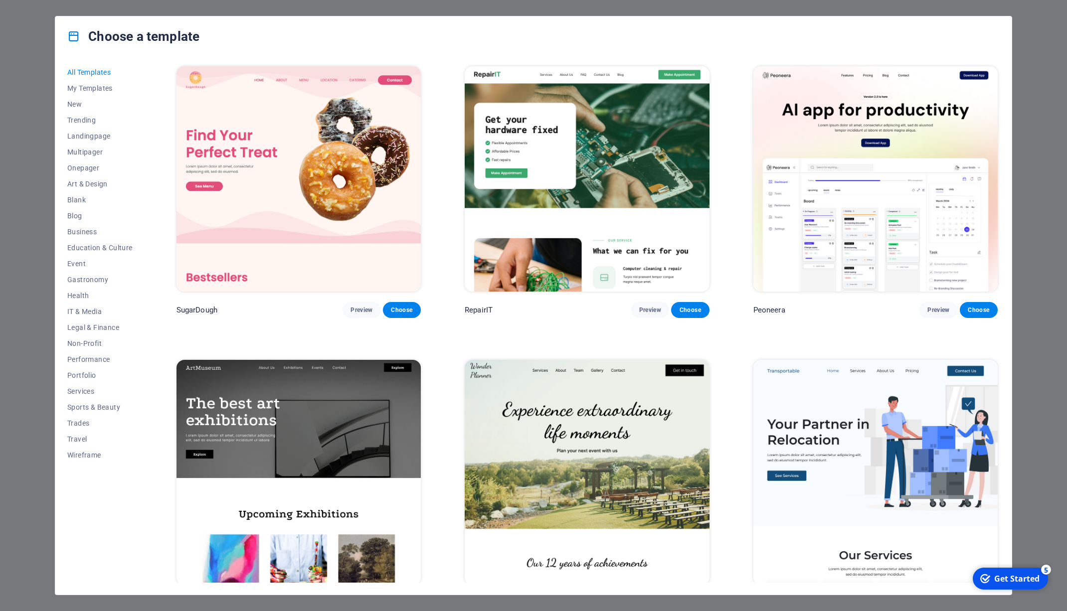
click at [1037, 351] on div "Choose a template All Templates My Templates New Trending Landingpage Multipage…" at bounding box center [533, 305] width 1067 height 611
drag, startPoint x: 1014, startPoint y: 578, endPoint x: 1111, endPoint y: 793, distance: 235.2
click at [1014, 578] on div "Get Started" at bounding box center [1016, 578] width 45 height 11
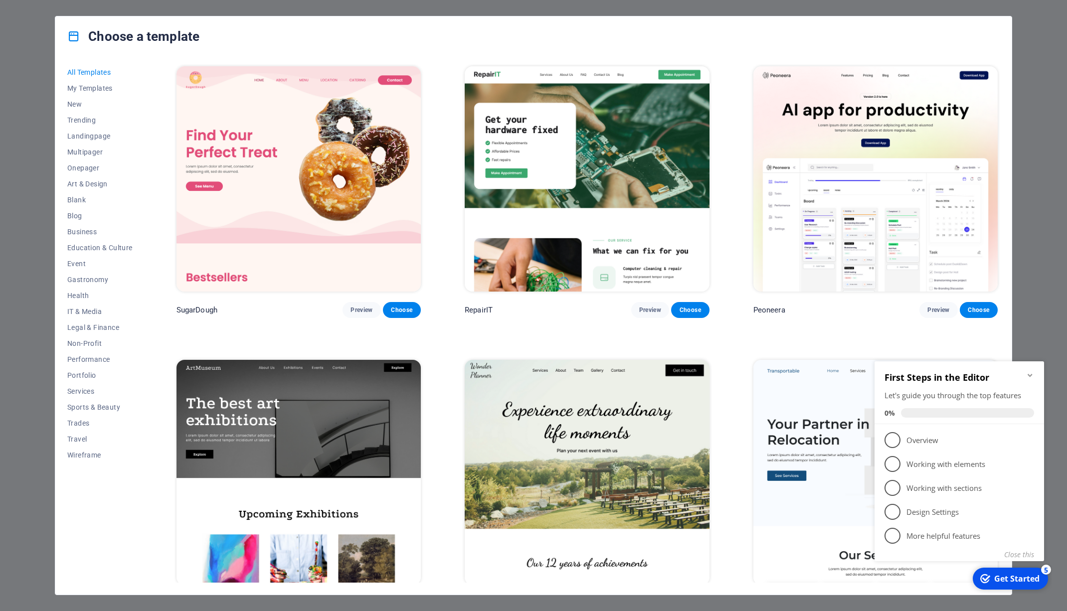
click at [1012, 301] on div "Choose a template All Templates My Templates New Trending Landingpage Multipage…" at bounding box center [533, 305] width 957 height 579
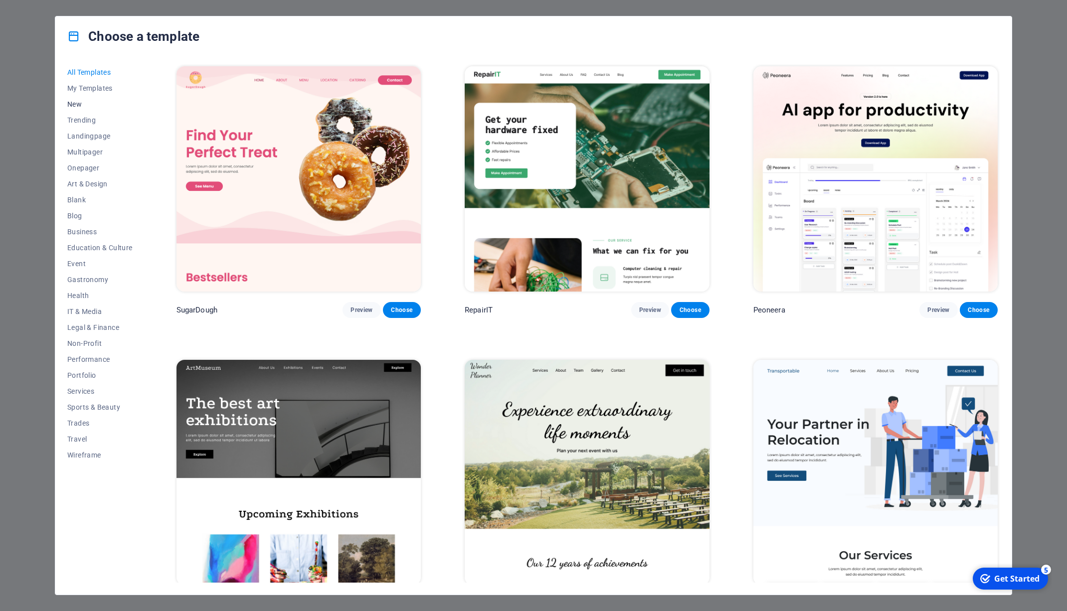
click at [78, 106] on span "New" at bounding box center [99, 104] width 65 height 8
click at [633, 461] on img at bounding box center [587, 472] width 244 height 225
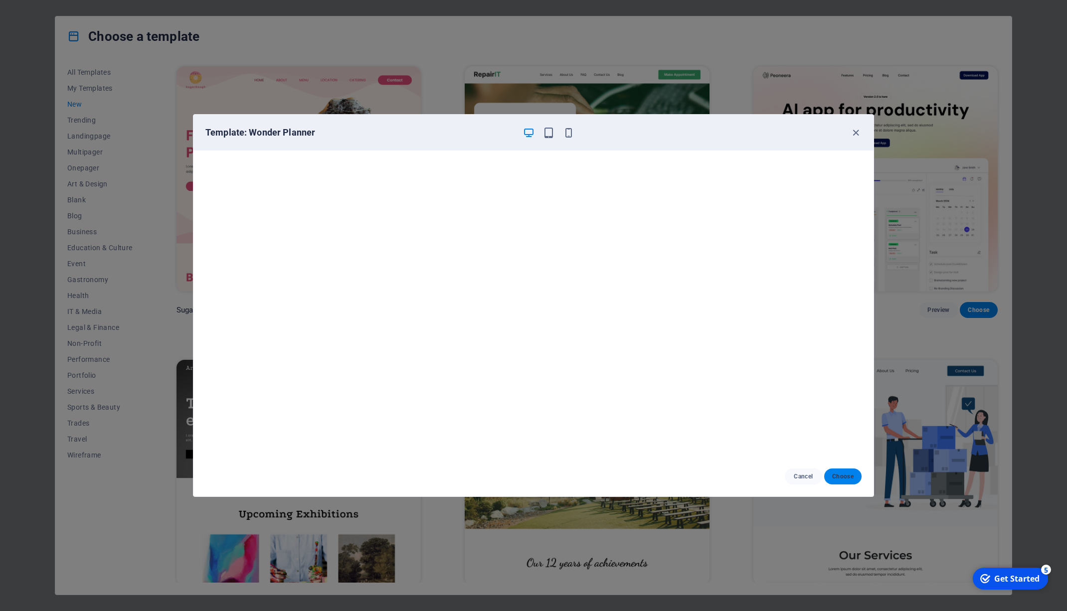
click at [846, 474] on span "Choose" at bounding box center [842, 477] width 21 height 8
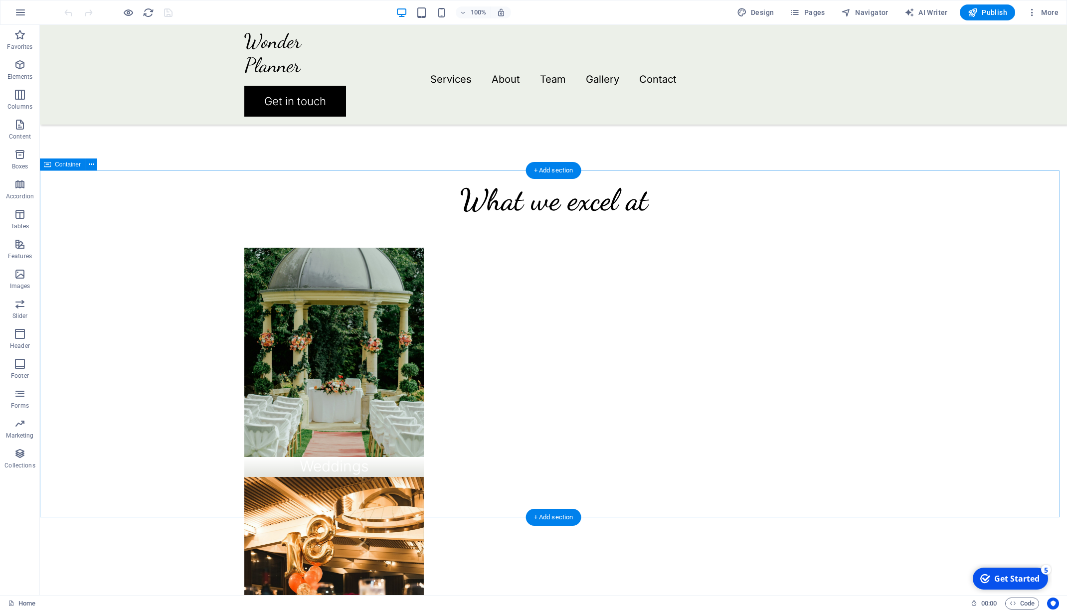
scroll to position [885, 0]
